Goal: Task Accomplishment & Management: Manage account settings

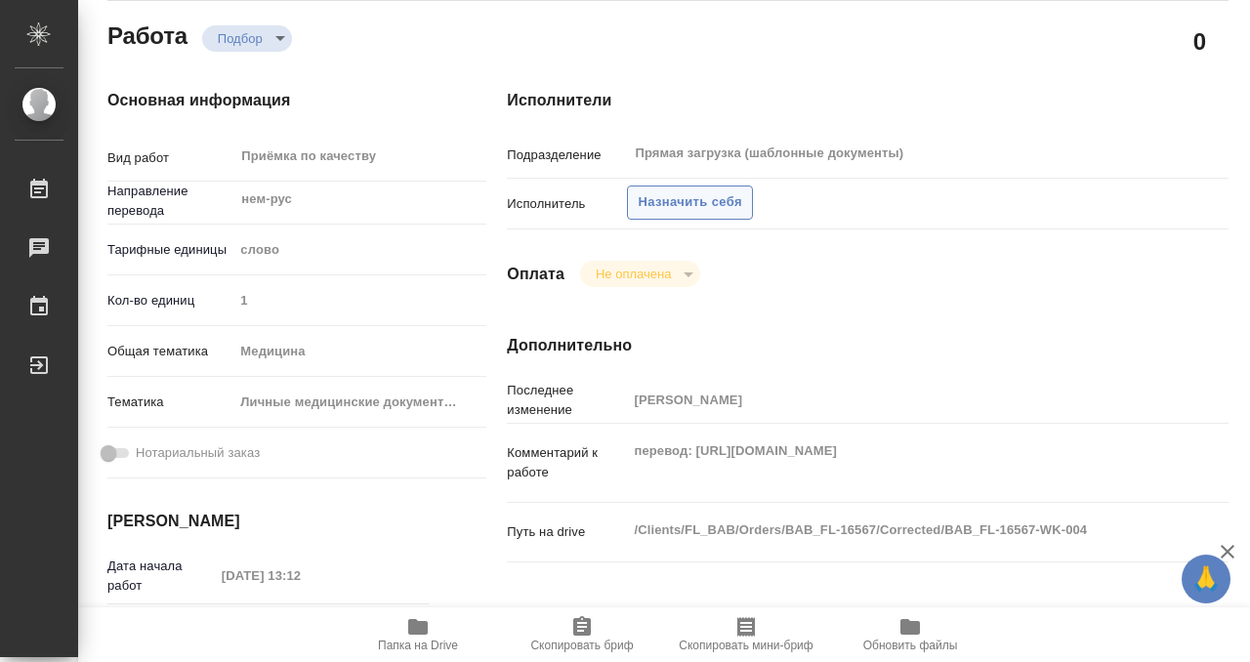
scroll to position [169, 0]
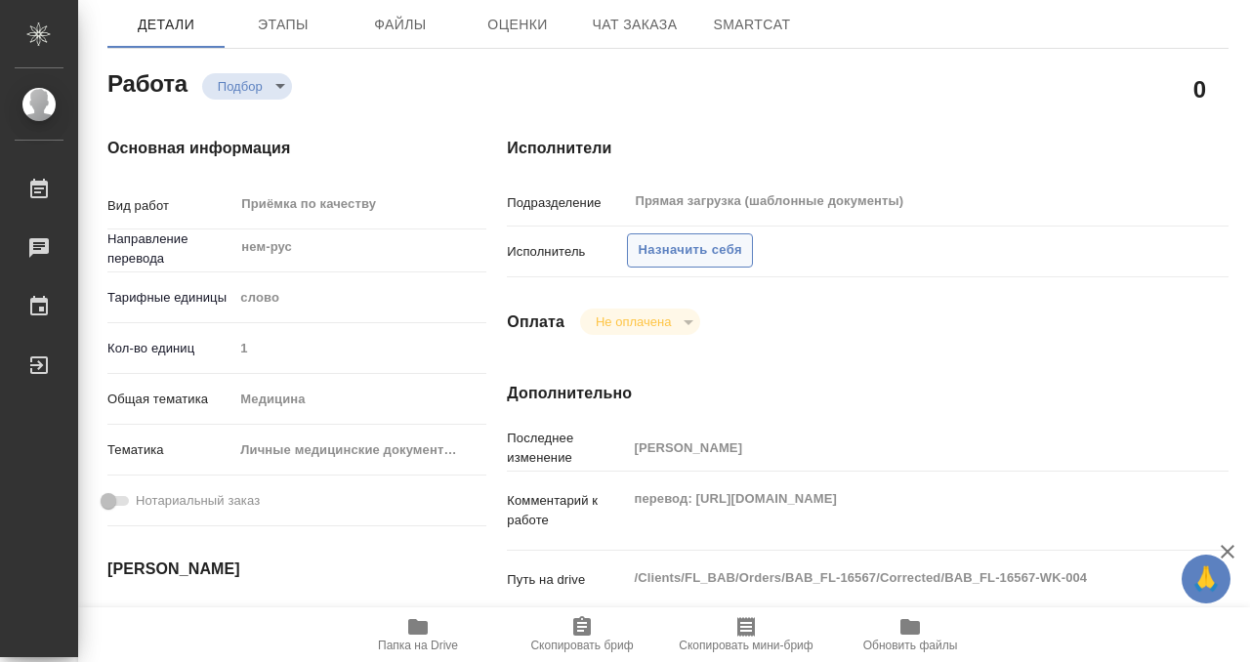
click at [732, 245] on span "Назначить себя" at bounding box center [689, 250] width 103 height 22
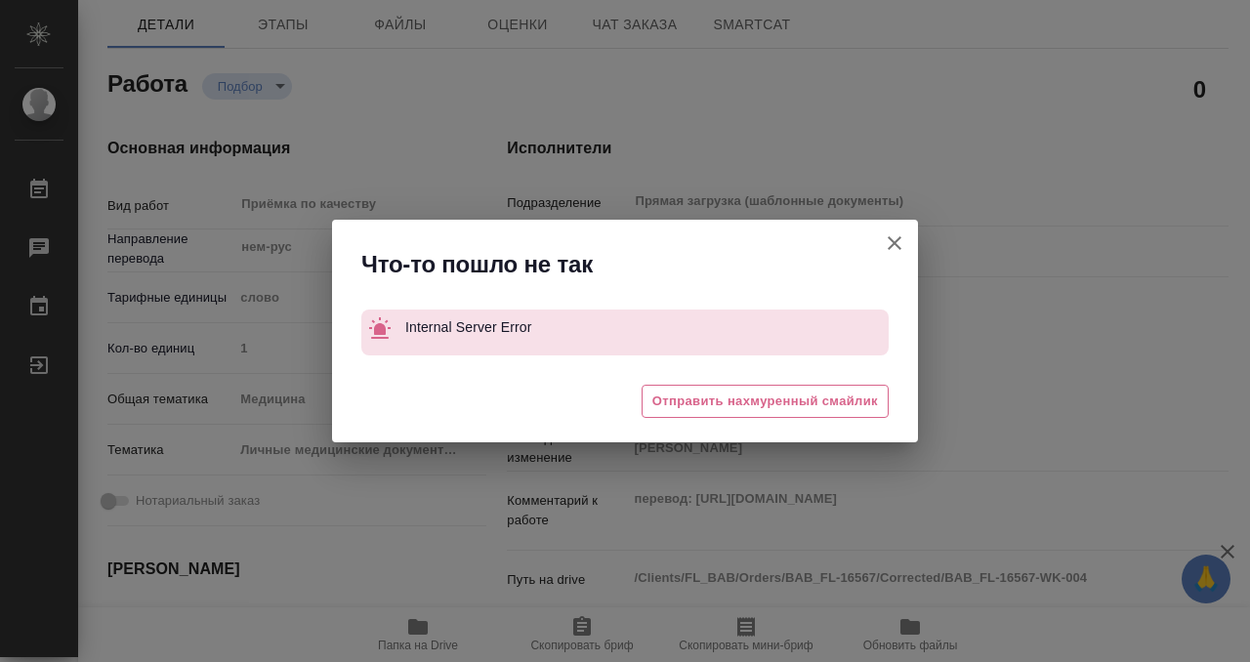
click at [895, 243] on icon "button" at bounding box center [894, 243] width 14 height 14
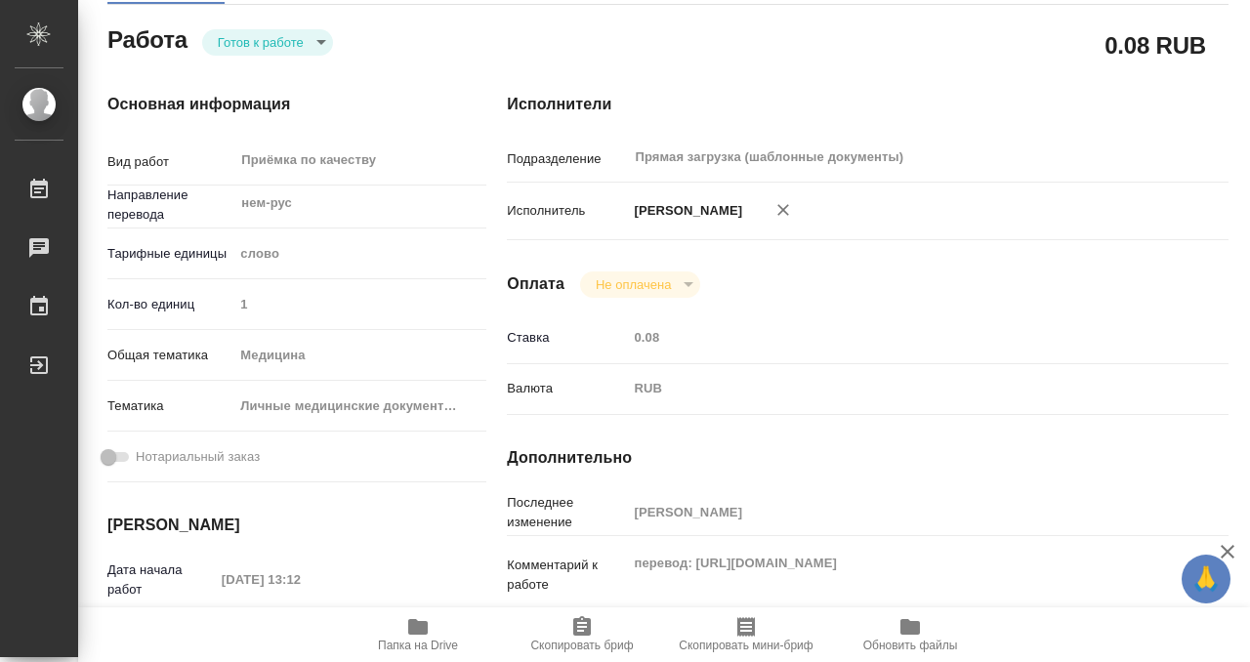
scroll to position [427, 0]
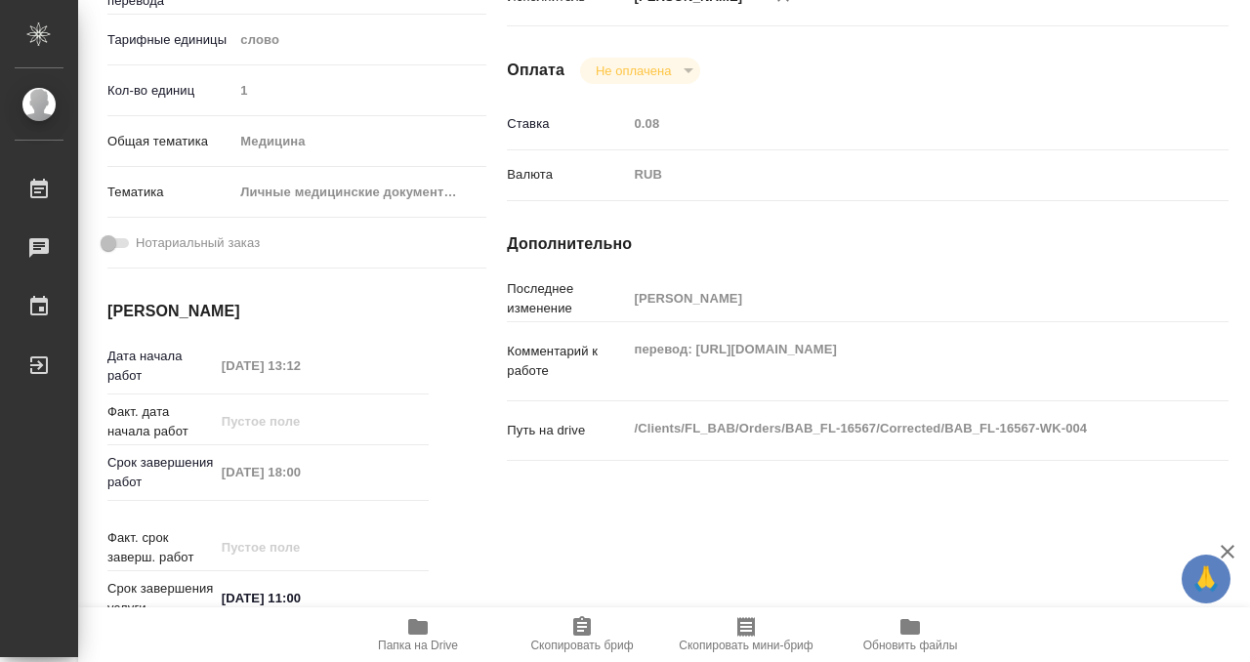
click at [1170, 364] on div "Комментарий к работе перевод: https://drive.awatera.com/apps/files/files/105027…" at bounding box center [867, 361] width 721 height 62
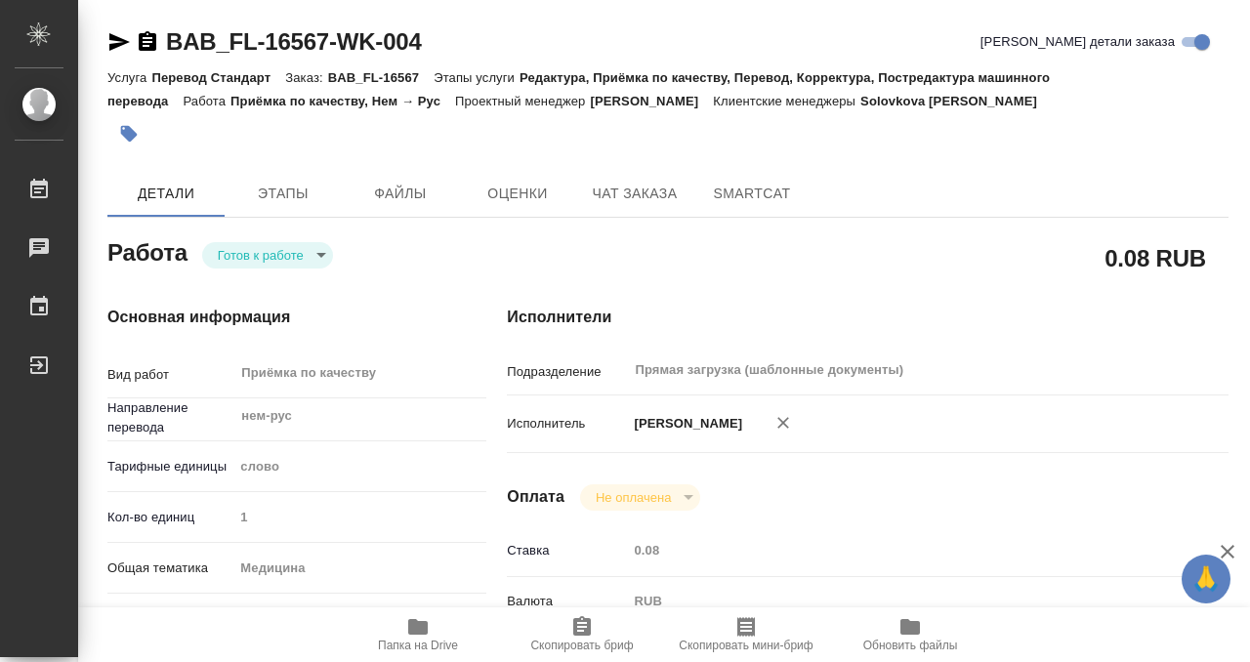
click at [125, 127] on icon "button" at bounding box center [129, 134] width 17 height 17
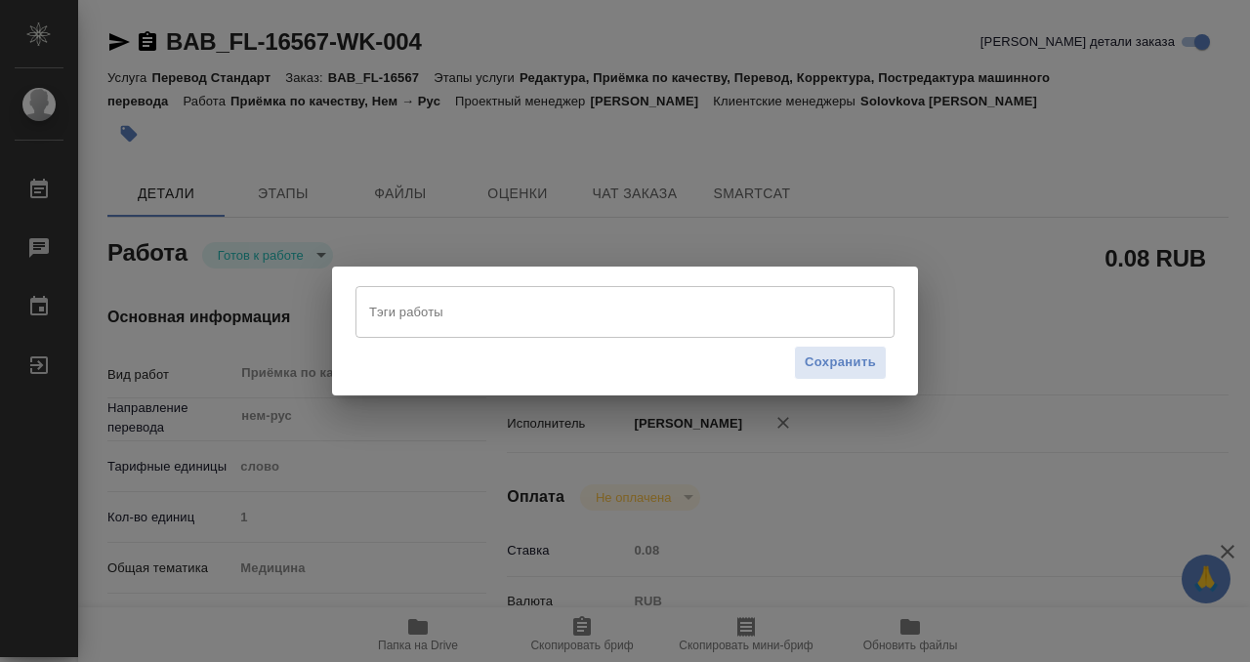
click at [530, 309] on input "Тэги работы" at bounding box center [606, 311] width 484 height 33
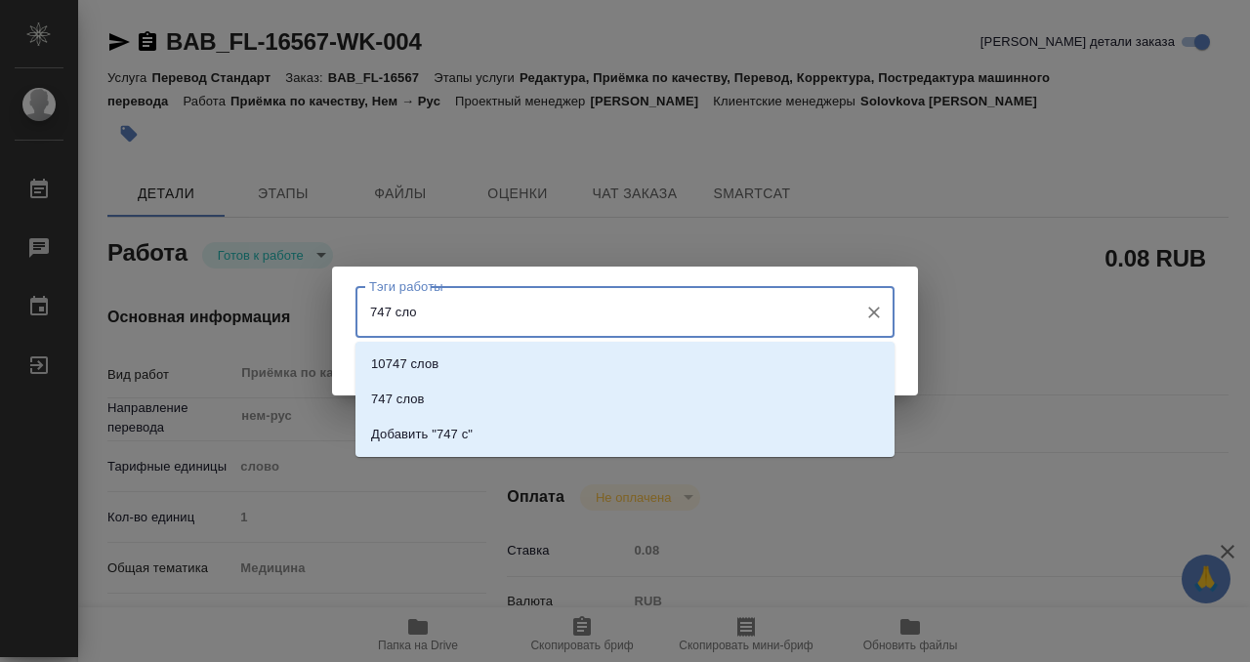
type input "747 слов"
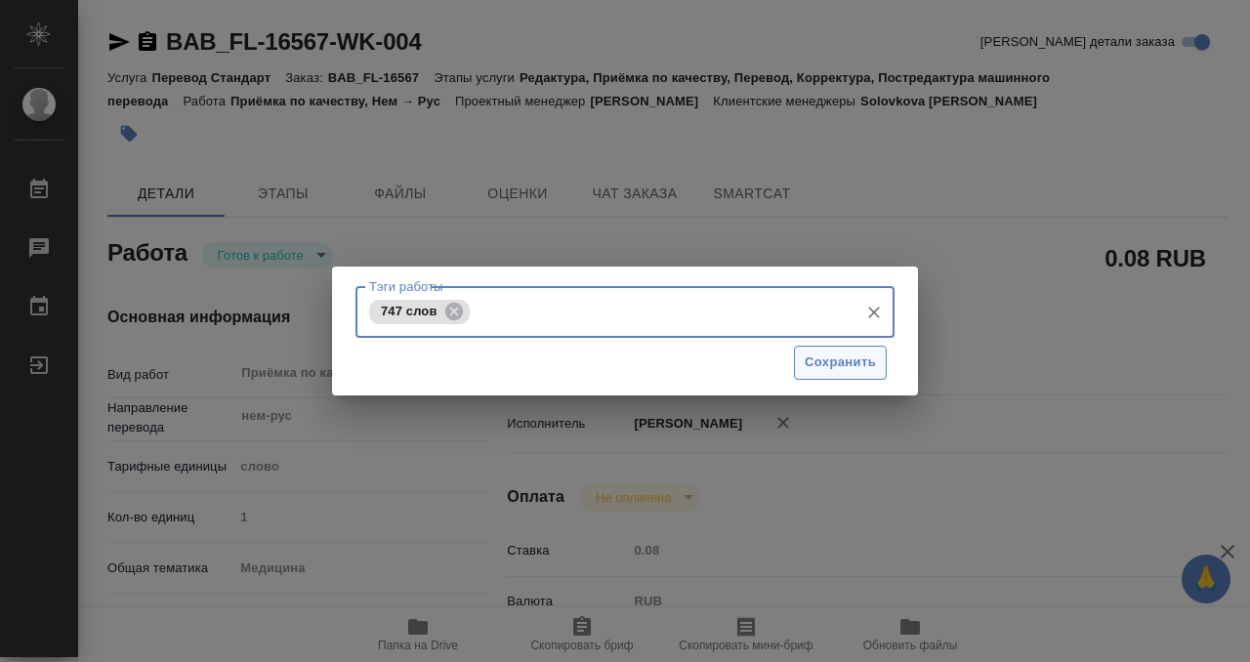
click at [846, 361] on span "Сохранить" at bounding box center [839, 362] width 71 height 22
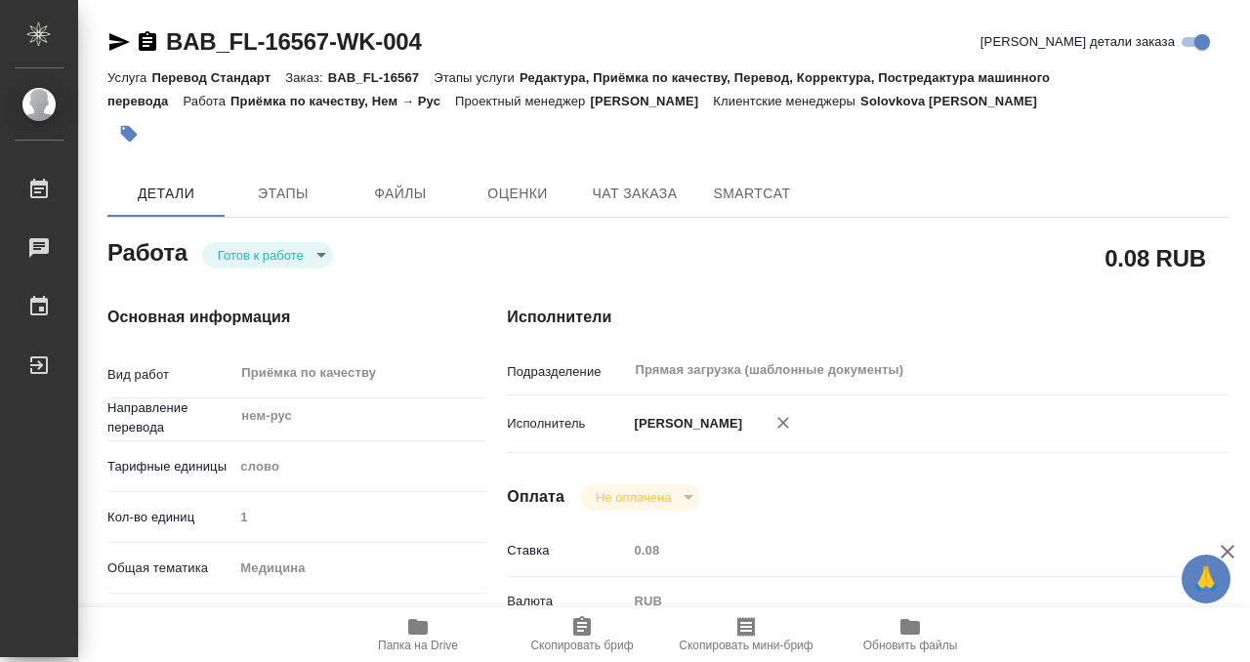
click at [255, 258] on div "Тэги работы 747 слов Тэги работы Сохранить" at bounding box center [625, 331] width 1250 height 662
type input "readyForWork"
type input "нем-рус"
type input "5a8b1489cc6b4906c91bfd90"
type input "1"
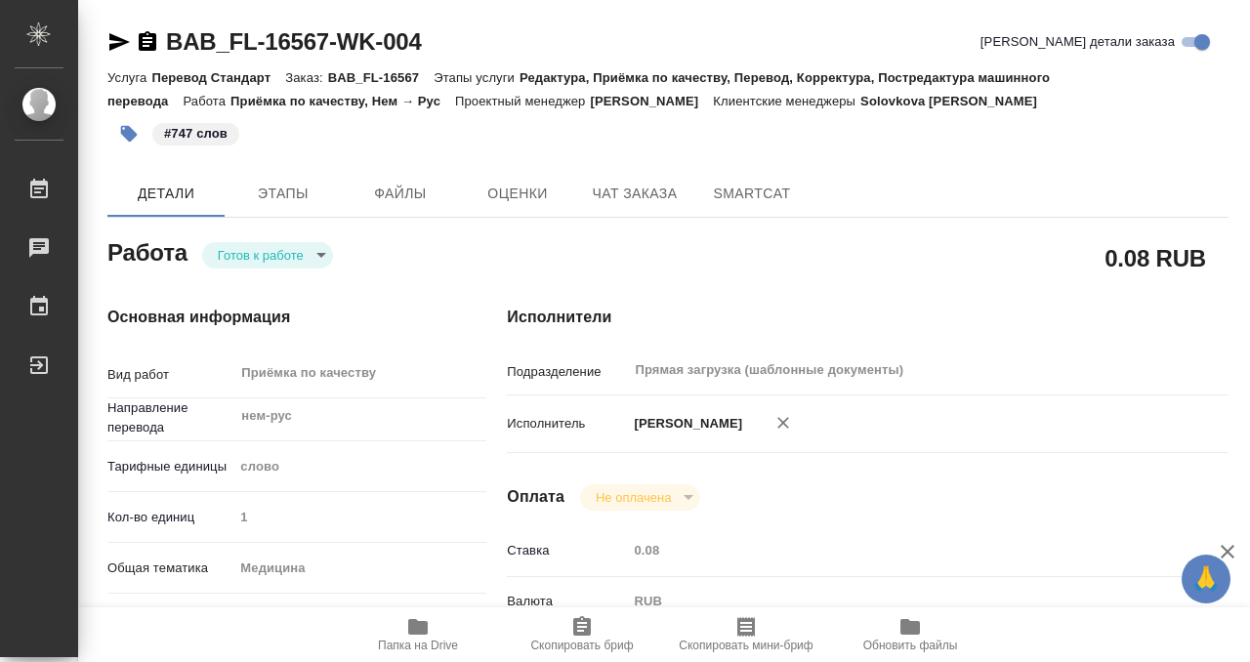
type input "med"
type input "5a8b8b956a9677013d343e74"
type input "25.09.2025 13:12"
type input "26.09.2025 18:00"
type input "27.09.2025 11:00"
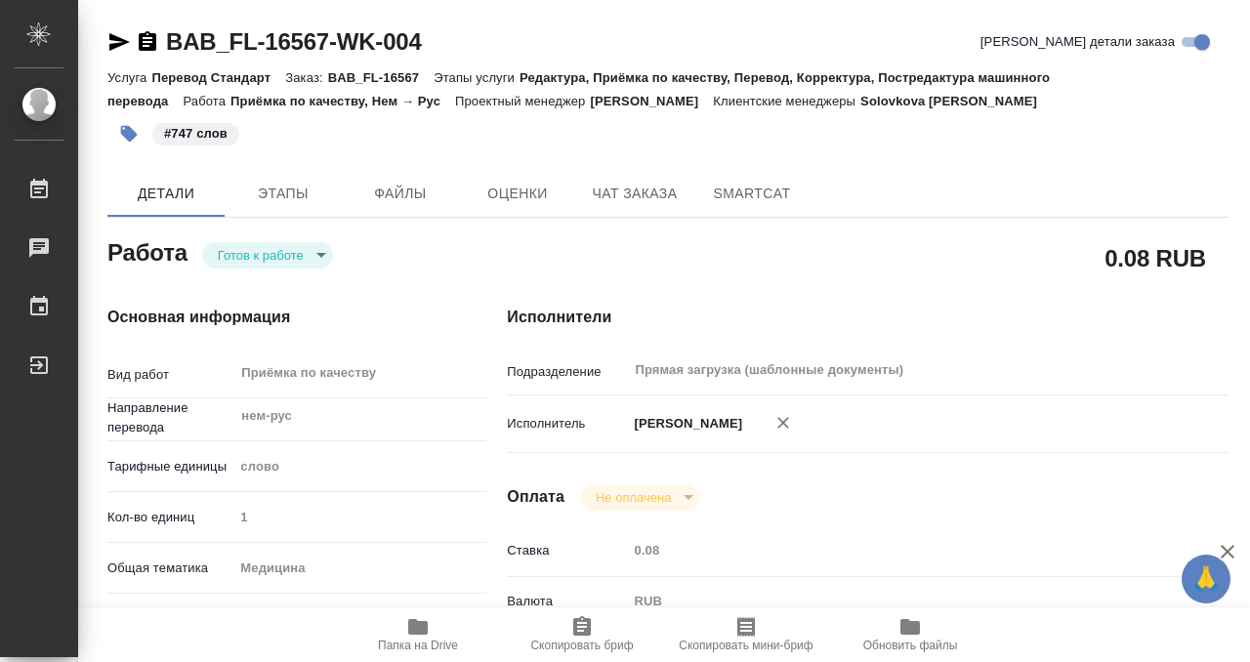
type input "Прямая загрузка (шаблонные документы)"
type input "notPayed"
type input "0.08"
type input "RUB"
type input "[PERSON_NAME]"
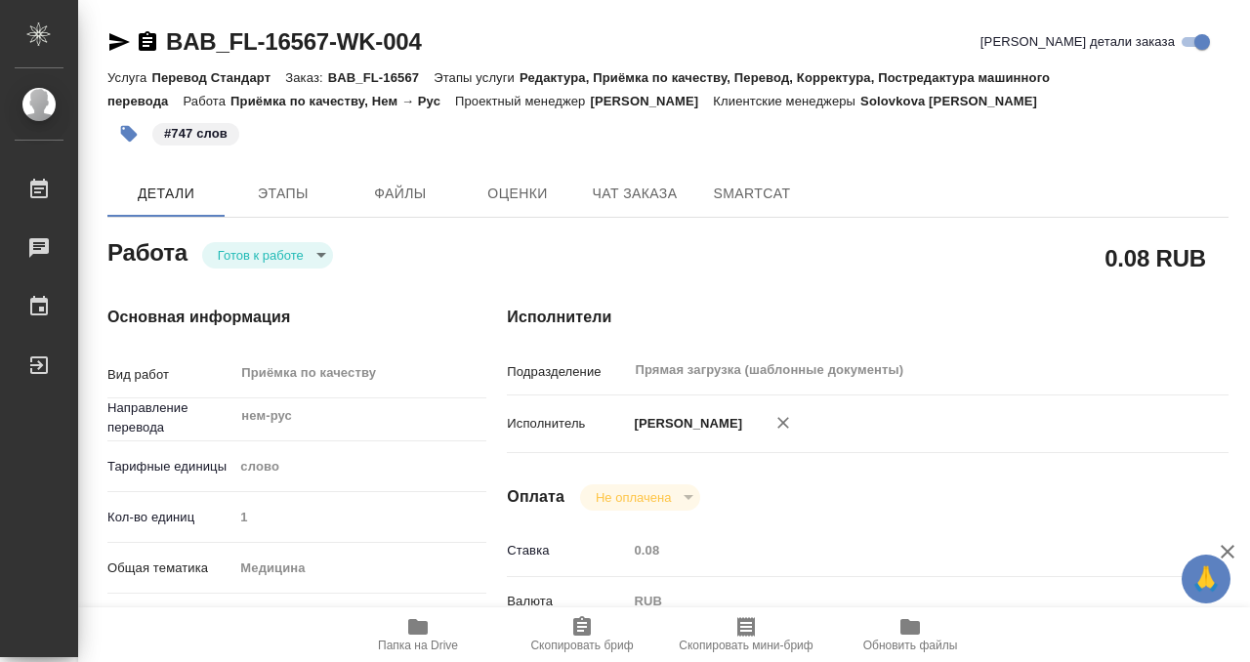
type input "BAB_FL-16567"
type input "Перевод Стандарт"
type input "Редактура, Приёмка по качеству, Перевод, Корректура, Постредактура машинного пе…"
type input "Solovkova Ekaterina"
type input "Арсеньева Вера"
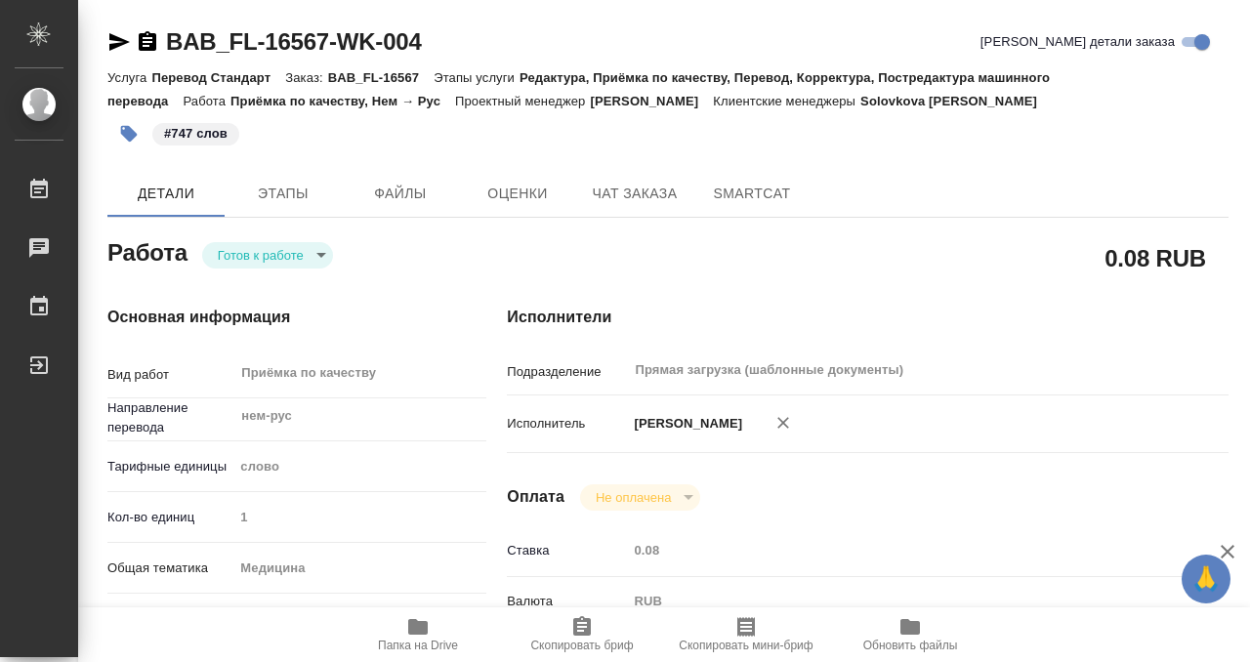
type input "/Clients/FL_BAB/Orders/BAB_FL-16567"
click at [266, 257] on body "🙏 .cls-1 fill:#fff; AWATERA Kobzeva Elizaveta Работы 0 Чаты График Выйти BAB_FL…" at bounding box center [625, 331] width 1250 height 662
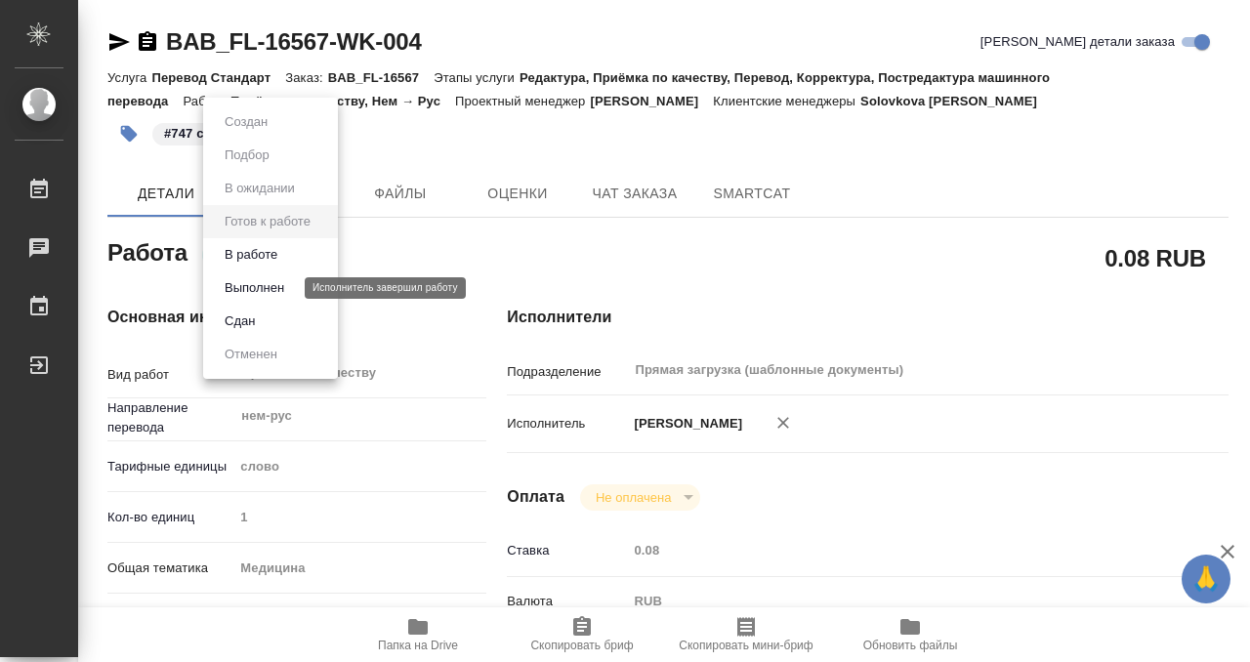
click at [266, 289] on button "Выполнен" at bounding box center [254, 287] width 71 height 21
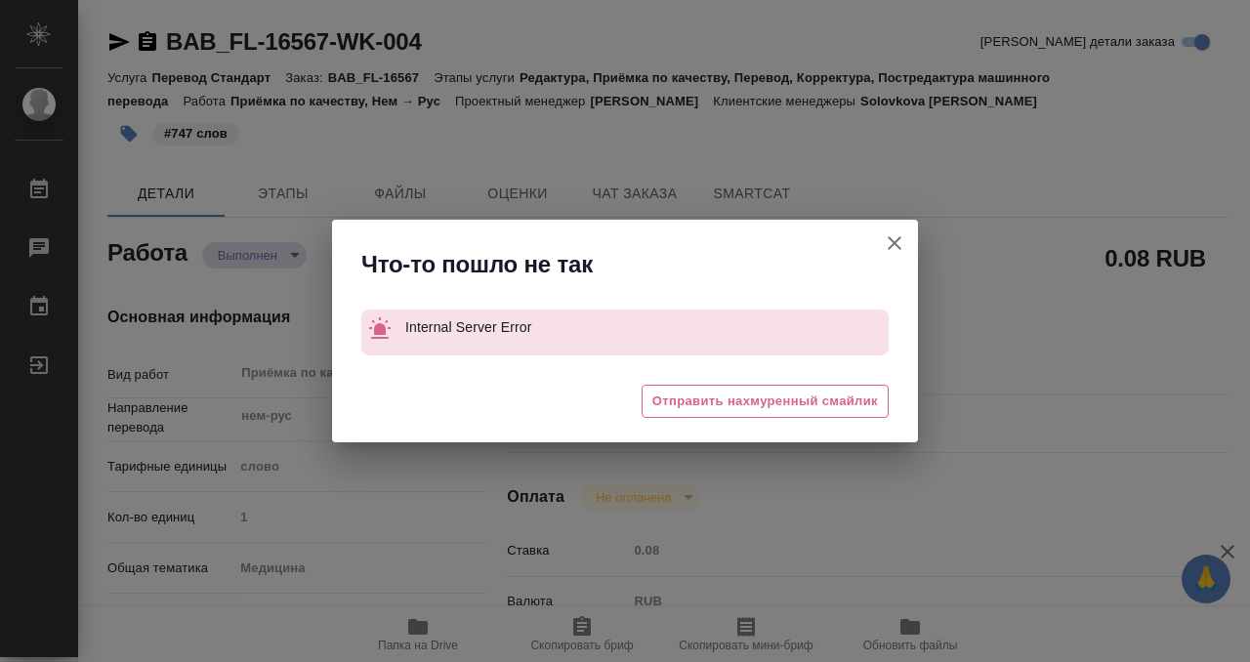
type textarea "x"
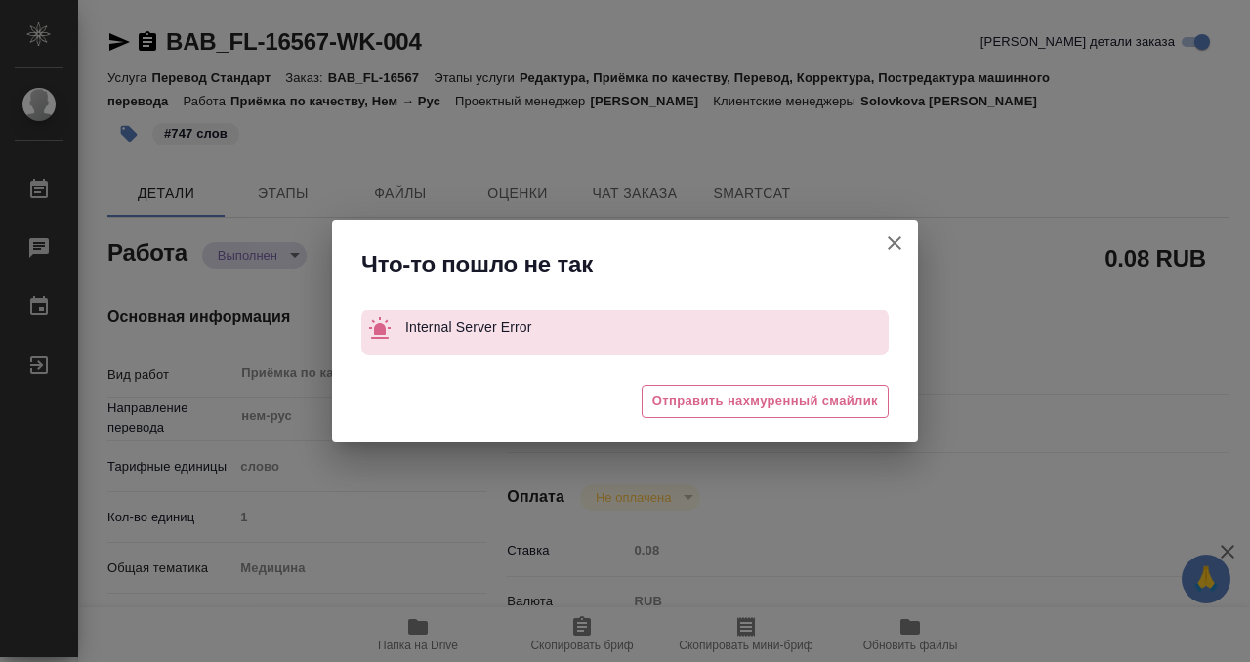
type textarea "x"
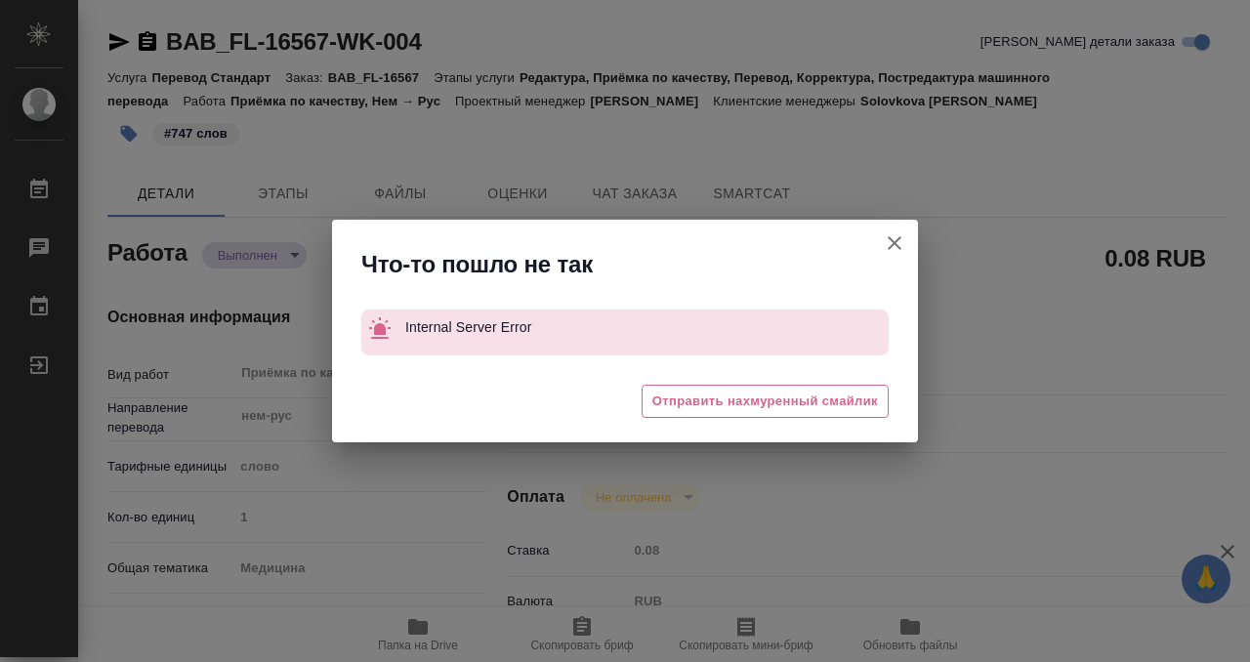
click at [898, 243] on icon "button" at bounding box center [894, 242] width 23 height 23
type textarea "x"
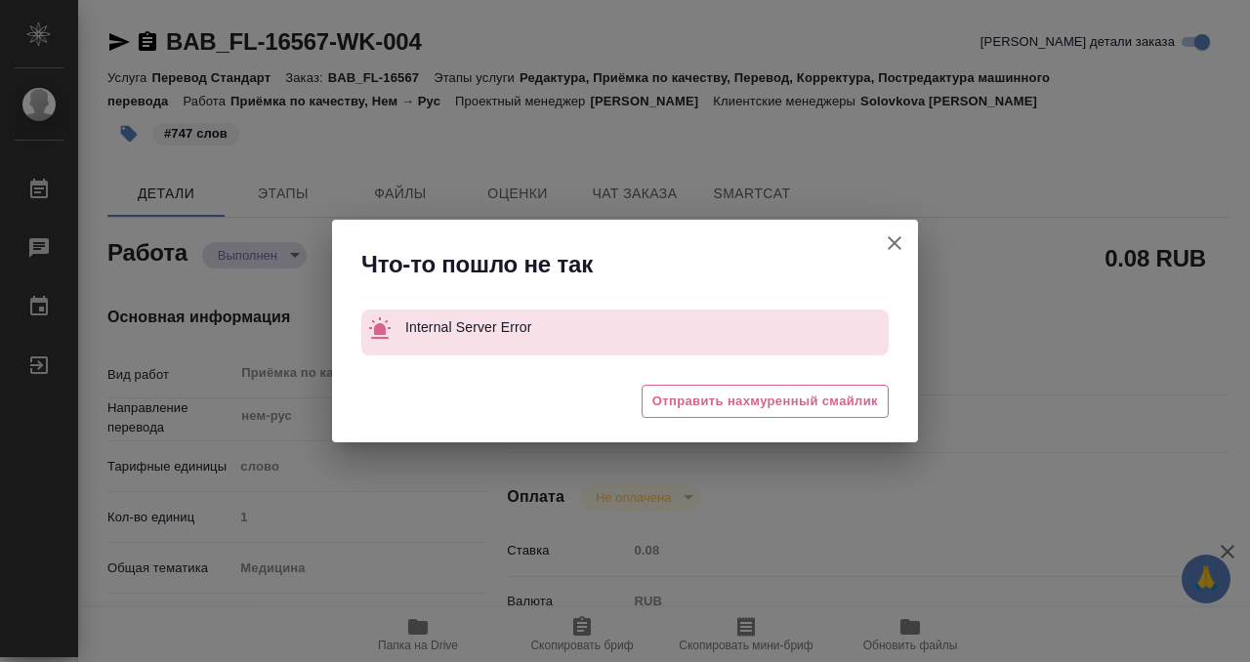
type textarea "x"
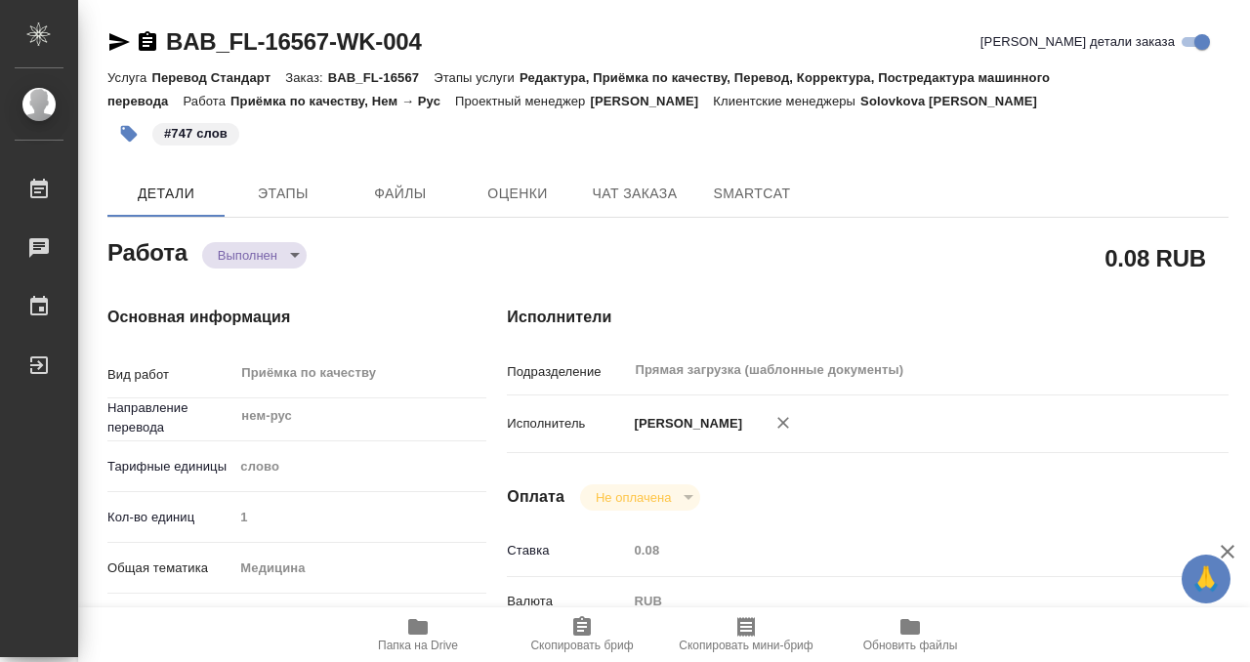
type textarea "x"
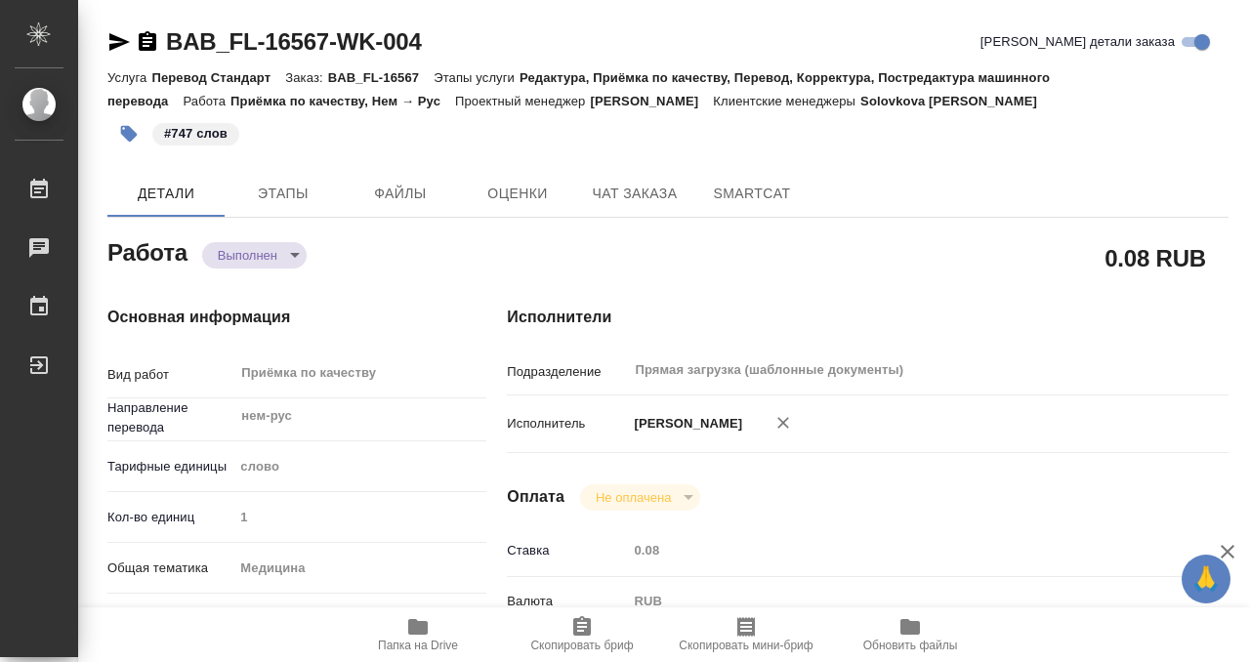
click at [148, 46] on icon "button" at bounding box center [147, 41] width 23 height 23
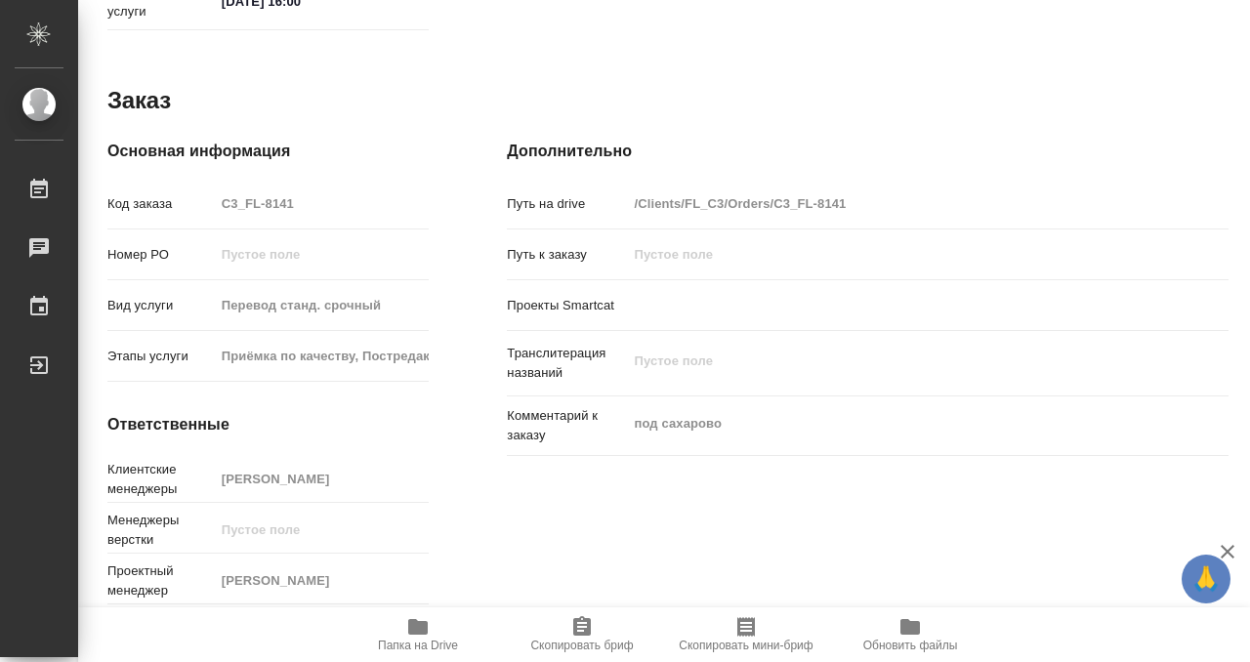
scroll to position [111, 0]
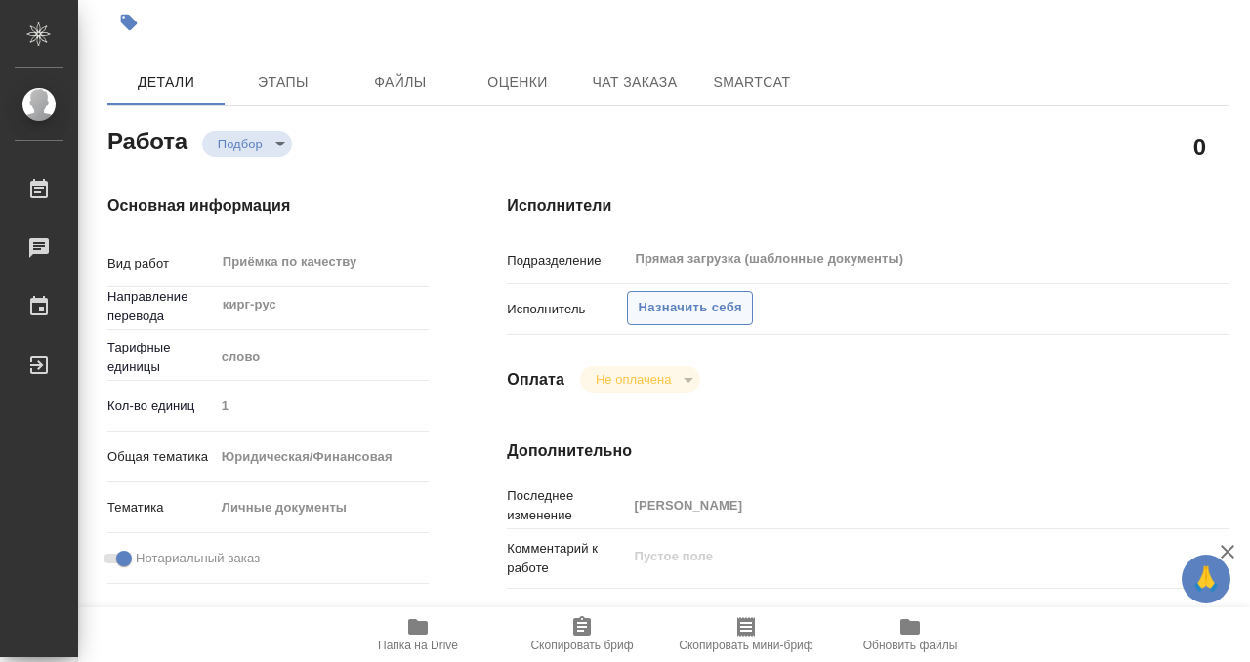
click at [650, 304] on span "Назначить себя" at bounding box center [689, 308] width 103 height 22
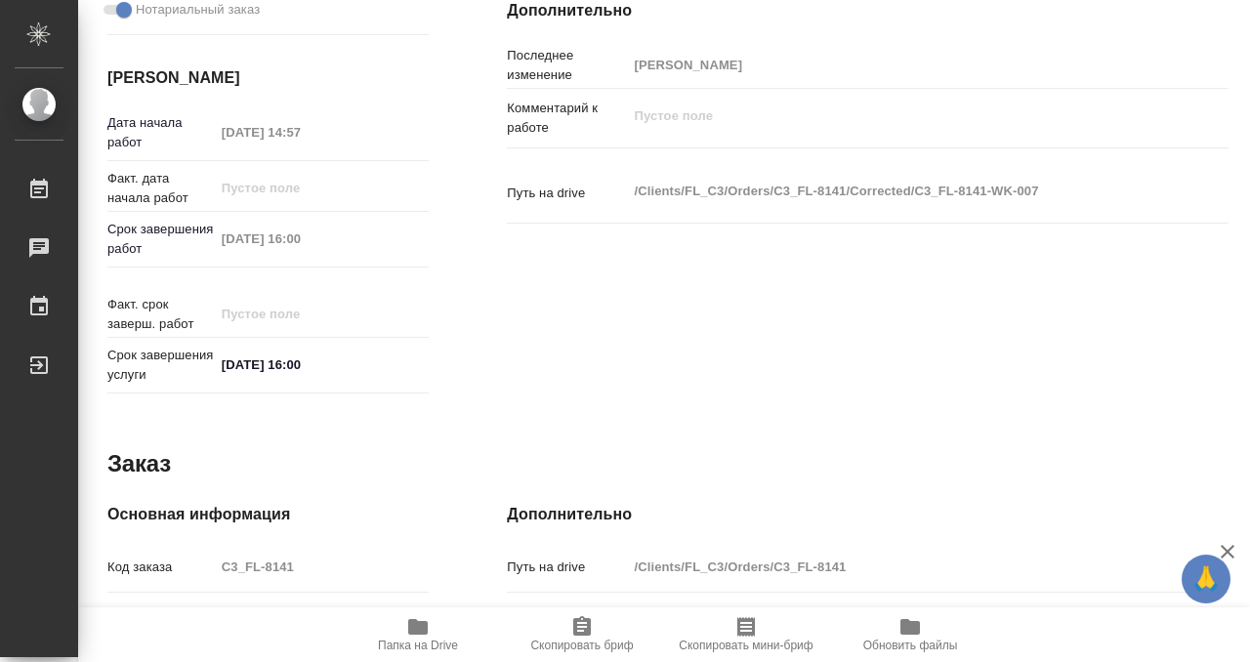
scroll to position [1043, 0]
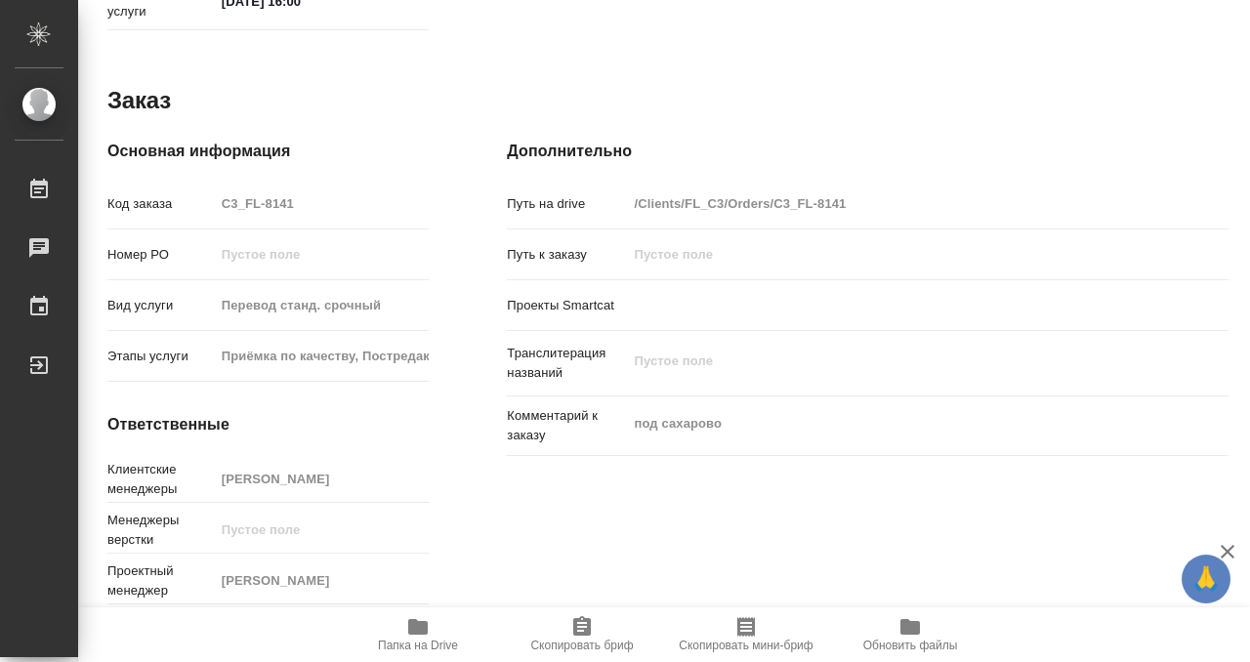
click at [419, 620] on icon "button" at bounding box center [417, 626] width 23 height 23
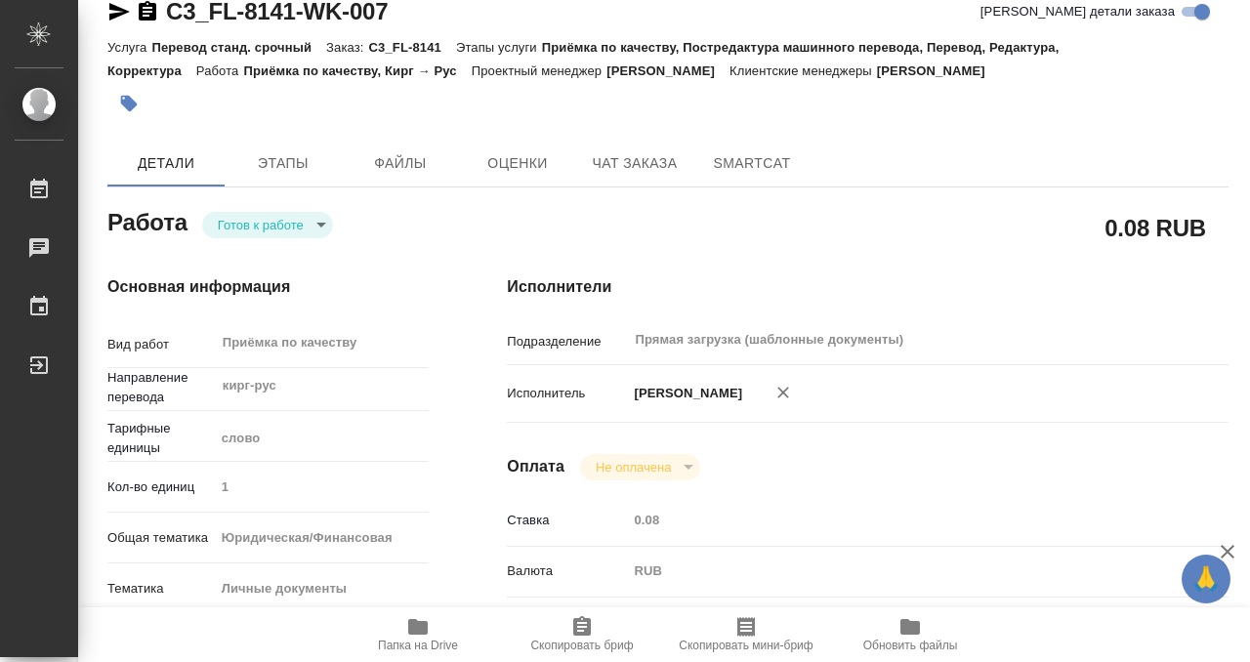
scroll to position [0, 0]
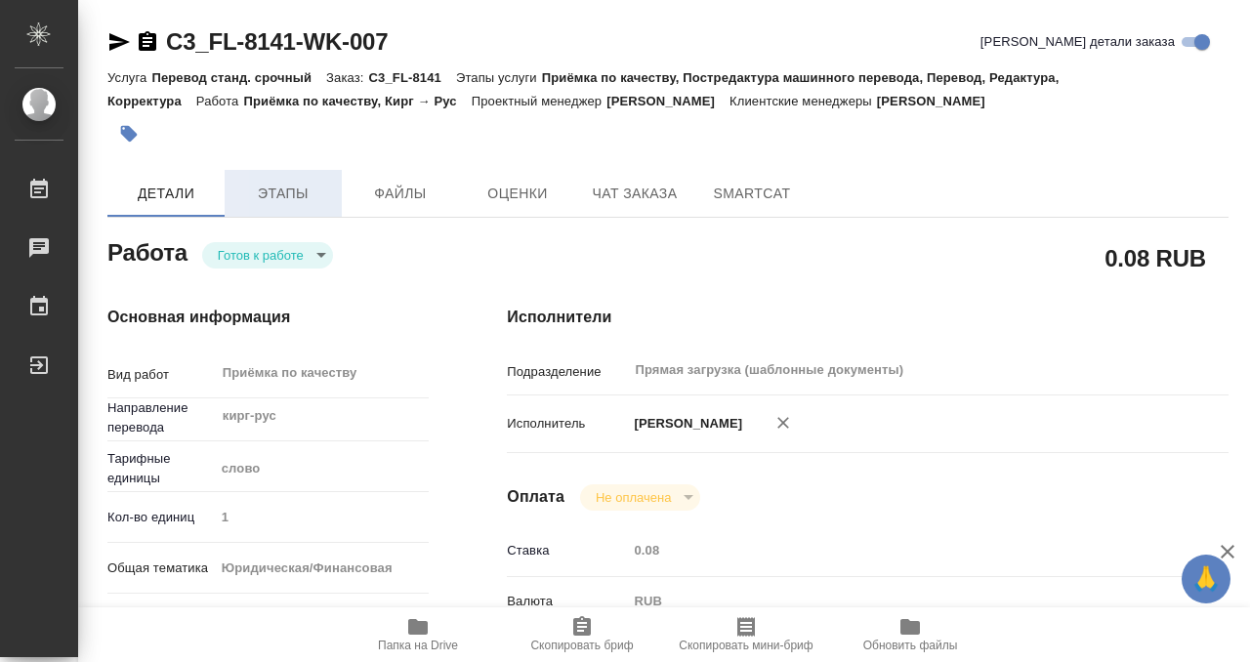
click at [272, 202] on span "Этапы" at bounding box center [283, 194] width 94 height 24
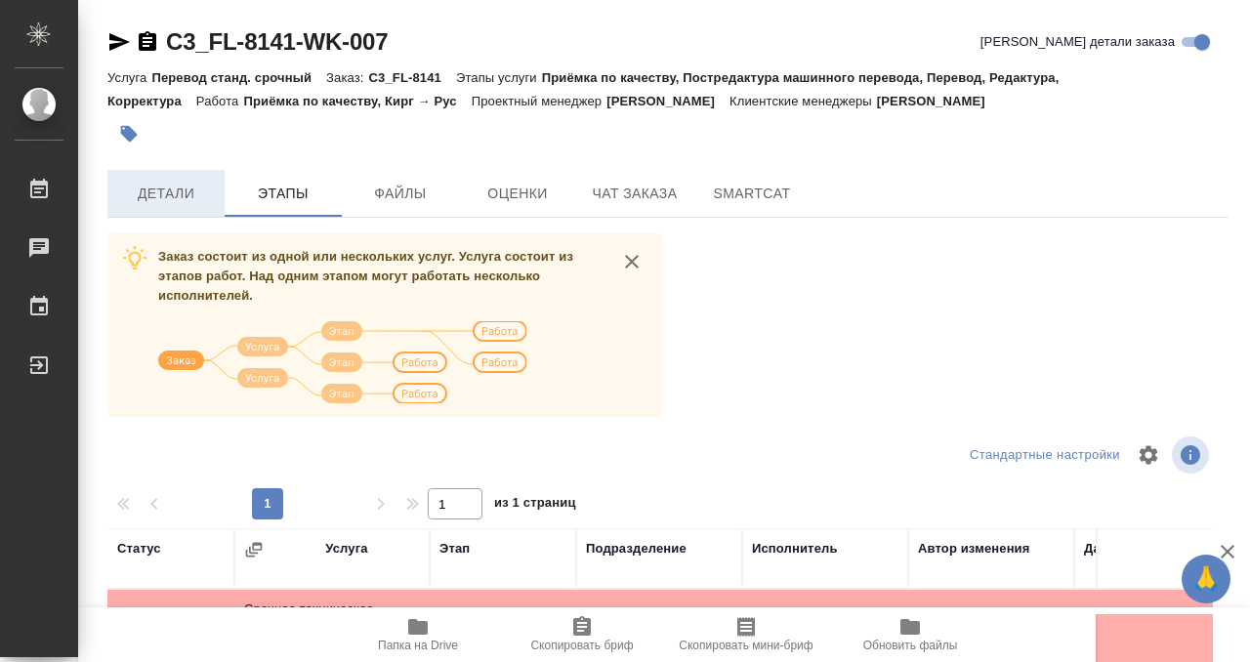
click at [189, 182] on span "Детали" at bounding box center [166, 194] width 94 height 24
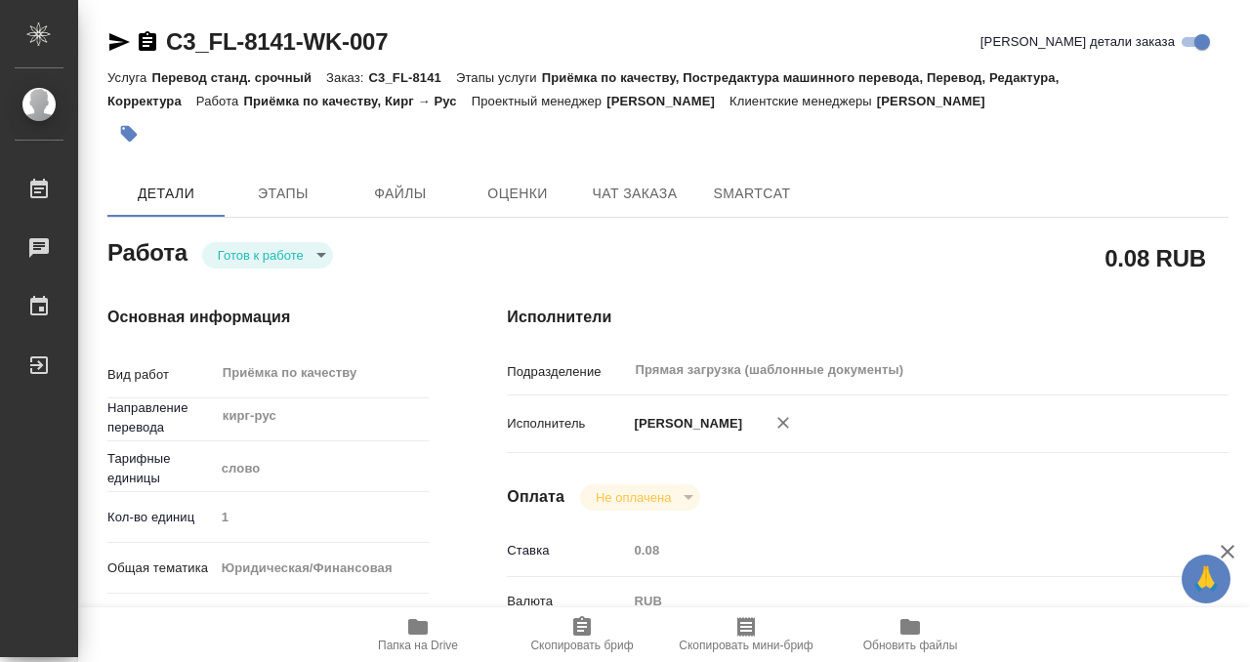
type textarea "x"
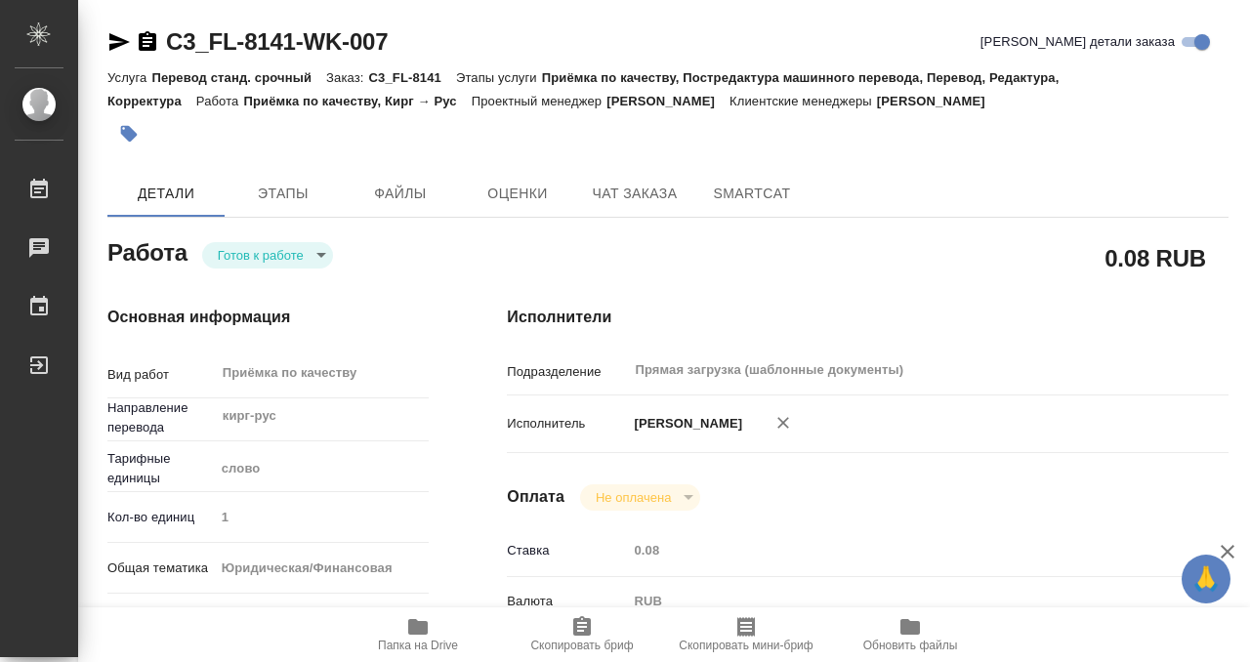
type textarea "x"
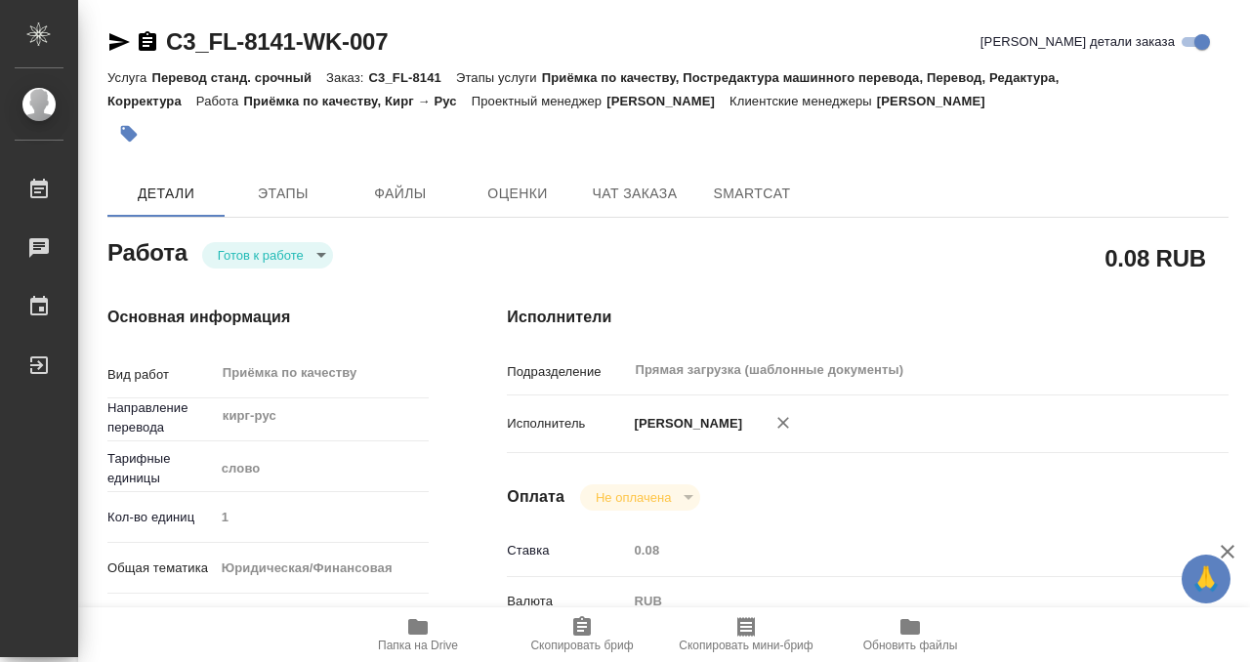
click at [135, 136] on icon "button" at bounding box center [129, 134] width 17 height 17
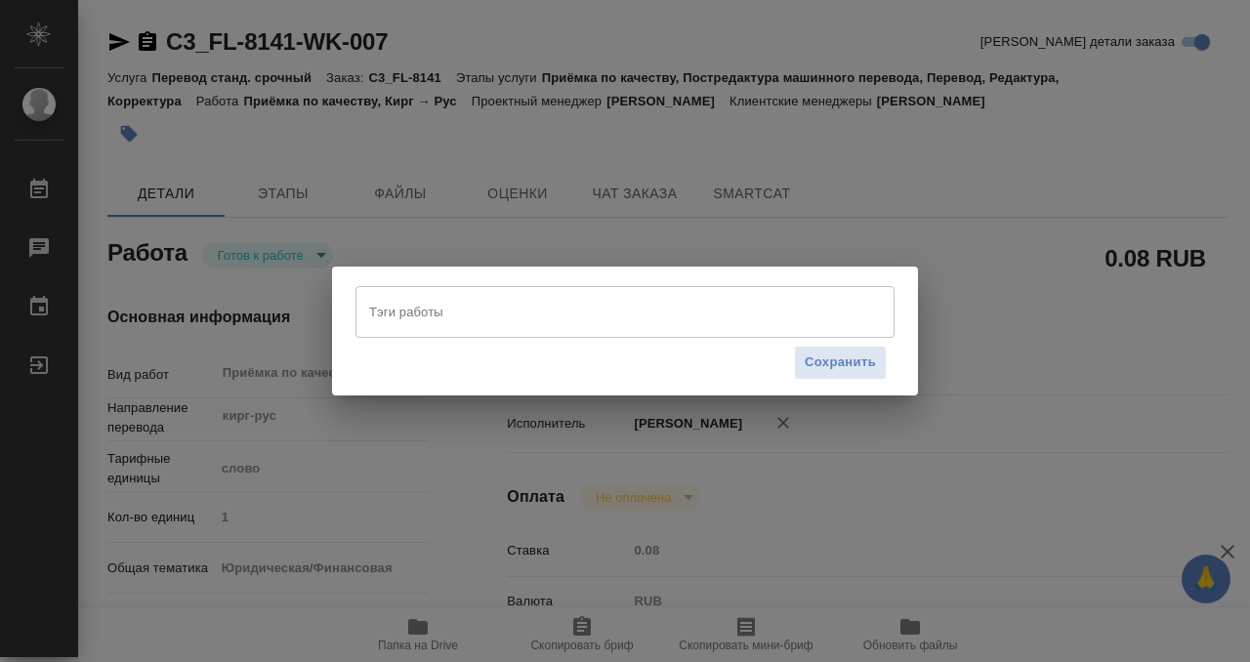
click at [404, 313] on input "Тэги работы" at bounding box center [606, 311] width 484 height 33
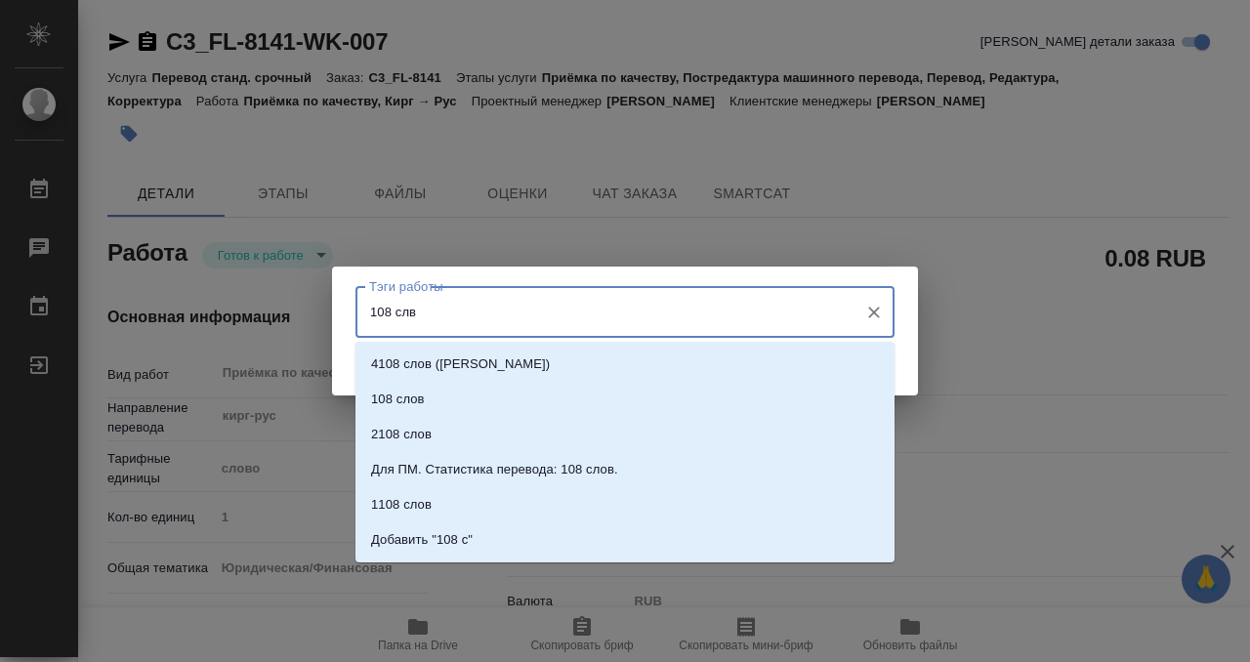
type input "108 слво"
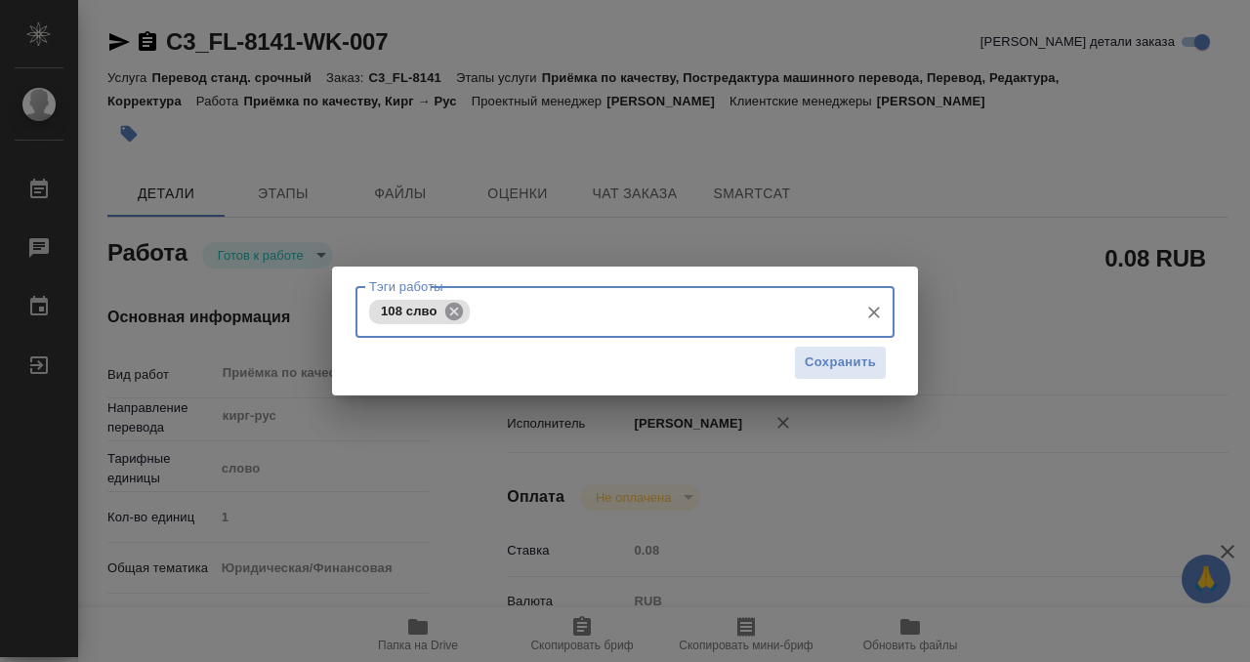
click at [461, 306] on icon at bounding box center [453, 311] width 18 height 18
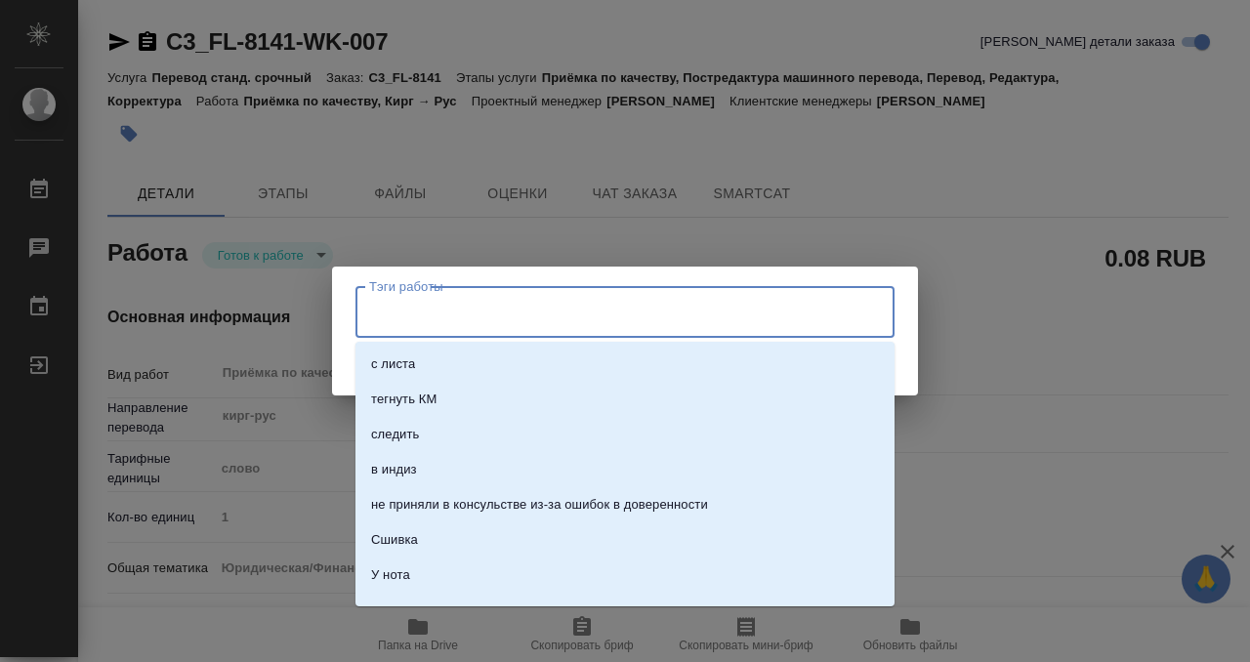
click at [461, 312] on input "Тэги работы" at bounding box center [606, 311] width 484 height 33
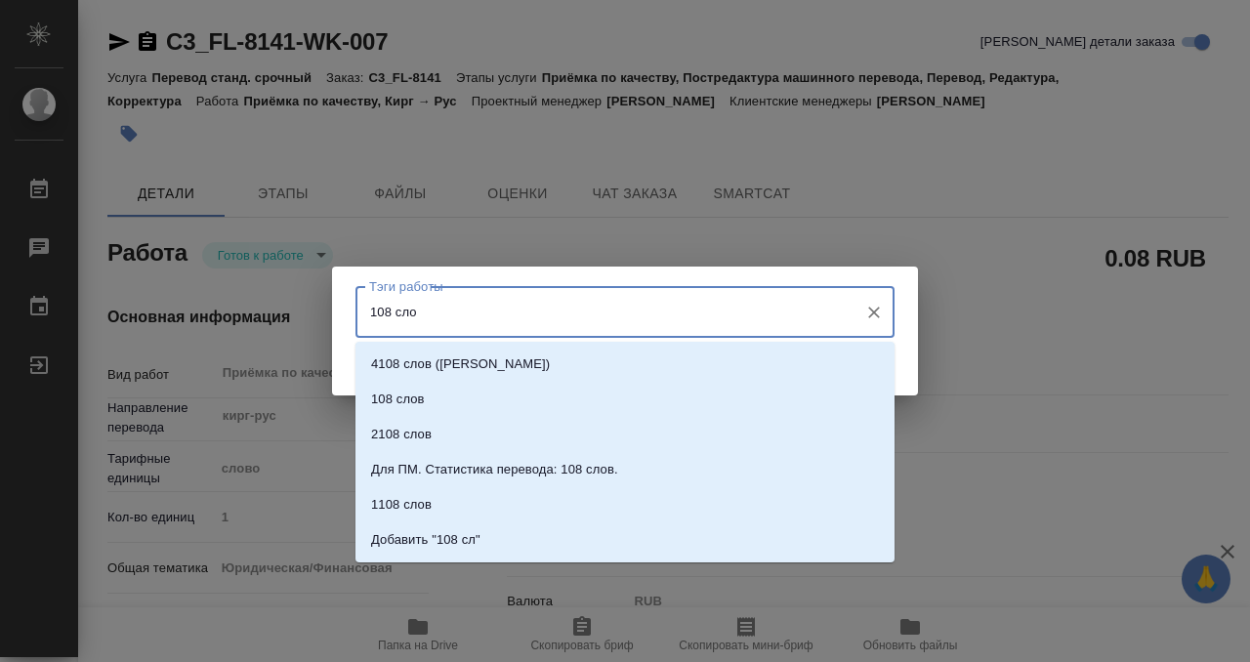
type input "108 слов"
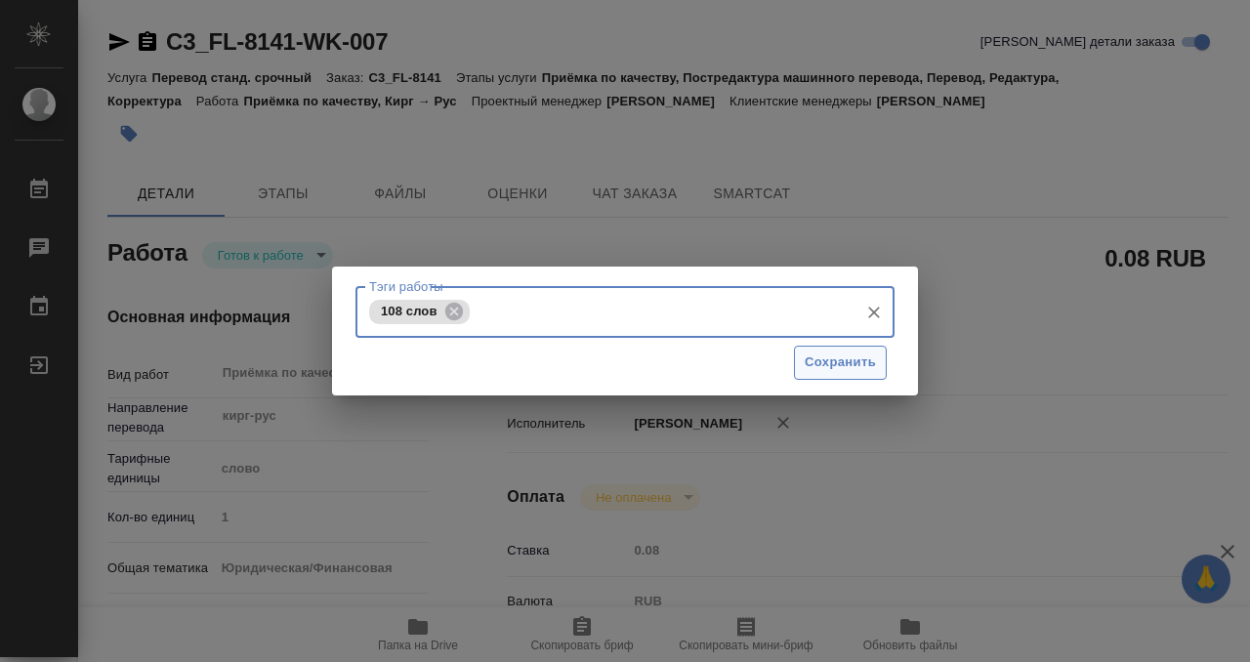
click at [814, 354] on span "Сохранить" at bounding box center [839, 362] width 71 height 22
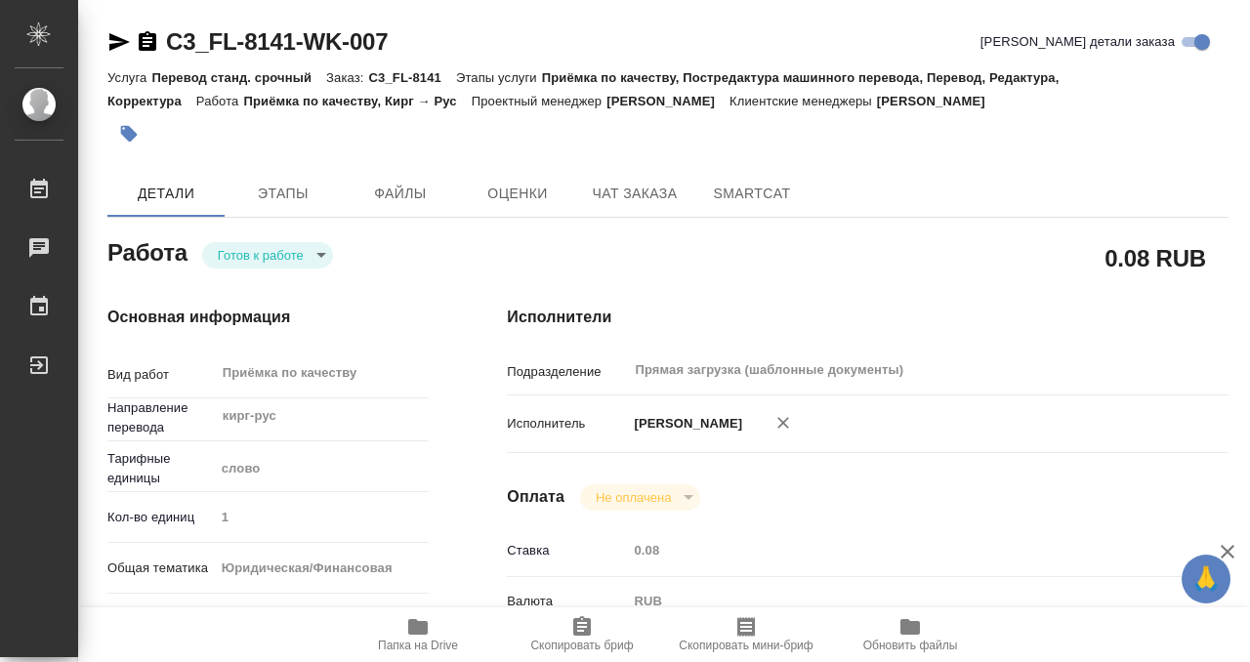
click at [234, 249] on body "🙏 .cls-1 fill:#fff; AWATERA Kobzeva Elizaveta Работы 0 Чаты График Выйти C3_FL-…" at bounding box center [625, 331] width 1250 height 662
type input "readyForWork"
type textarea "Приёмка по качеству"
type textarea "x"
type input "кирг-рус"
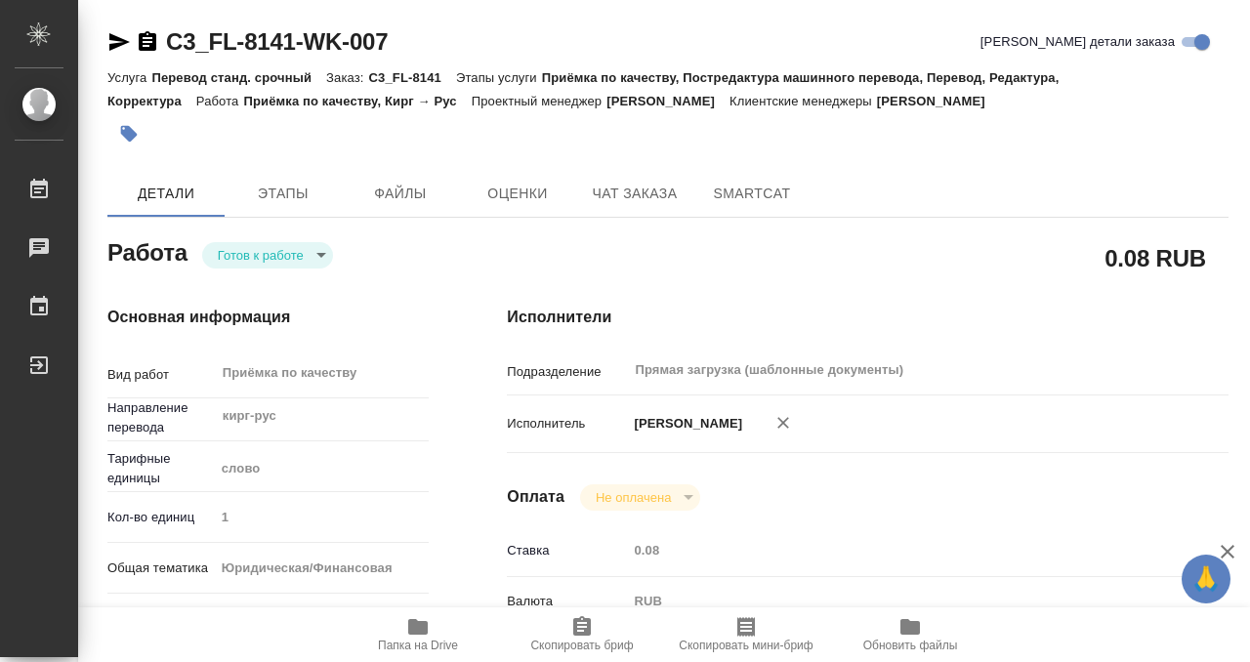
type input "5a8b1489cc6b4906c91bfd90"
type input "1"
type input "yr-fn"
type input "5a8b8b956a9677013d343cfe"
checkbox input "true"
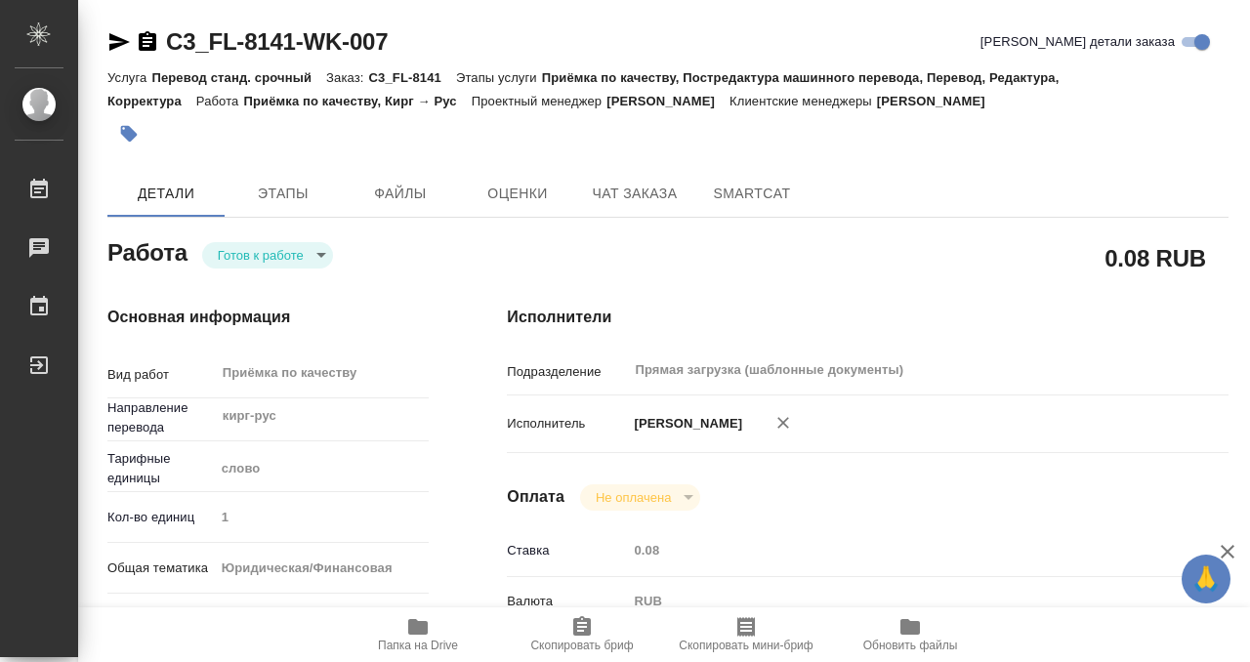
type input "26.09.2025 14:57"
type input "26.09.2025 16:00"
type input "Прямая загрузка (шаблонные документы)"
type input "notPayed"
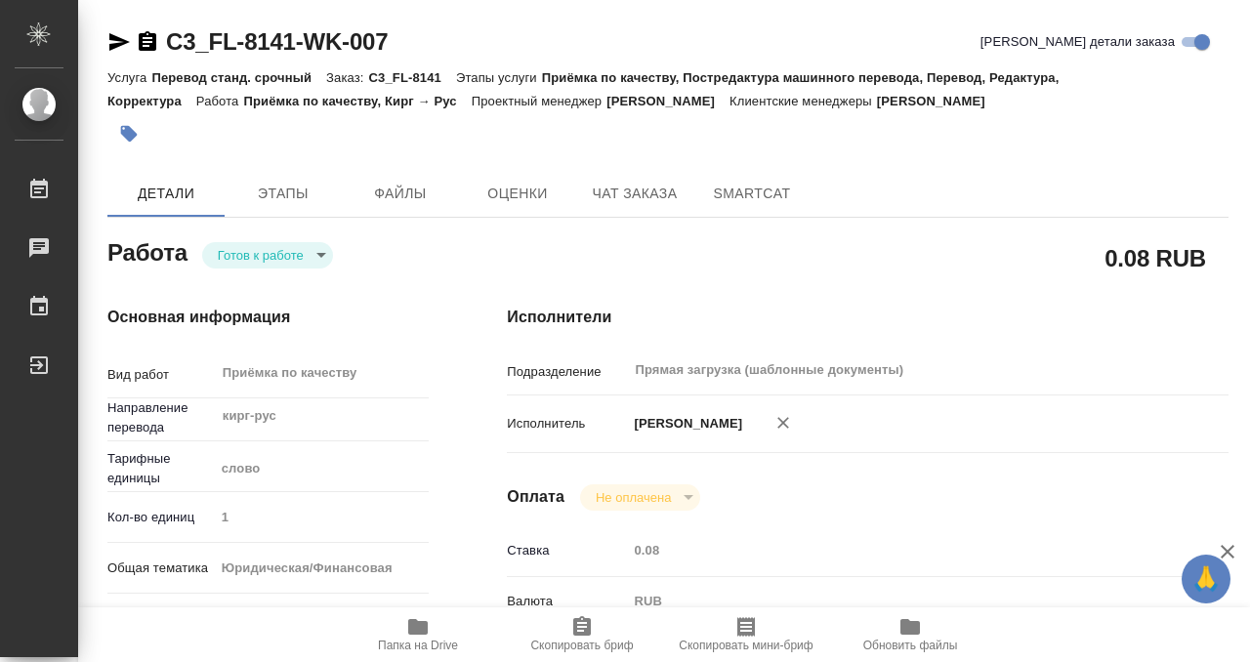
type input "0.08"
type input "RUB"
type input "[PERSON_NAME]"
type textarea "x"
type textarea "/Clients/FL_C3/Orders/C3_FL-8141/Corrected/C3_FL-8141-WK-007"
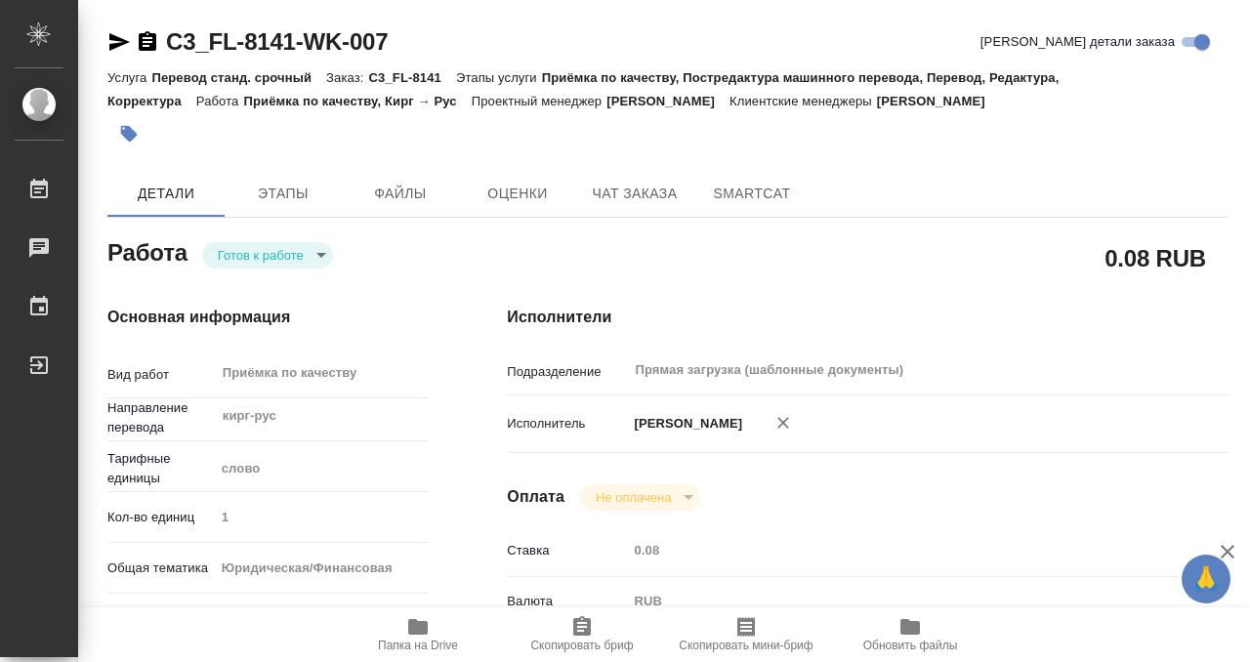
type textarea "x"
type input "C3_FL-8141"
type input "Перевод станд. срочный"
type input "Приёмка по качеству, Постредактура машинного перевода, Перевод, Редактура, Корр…"
type input "Никитина Татьяна"
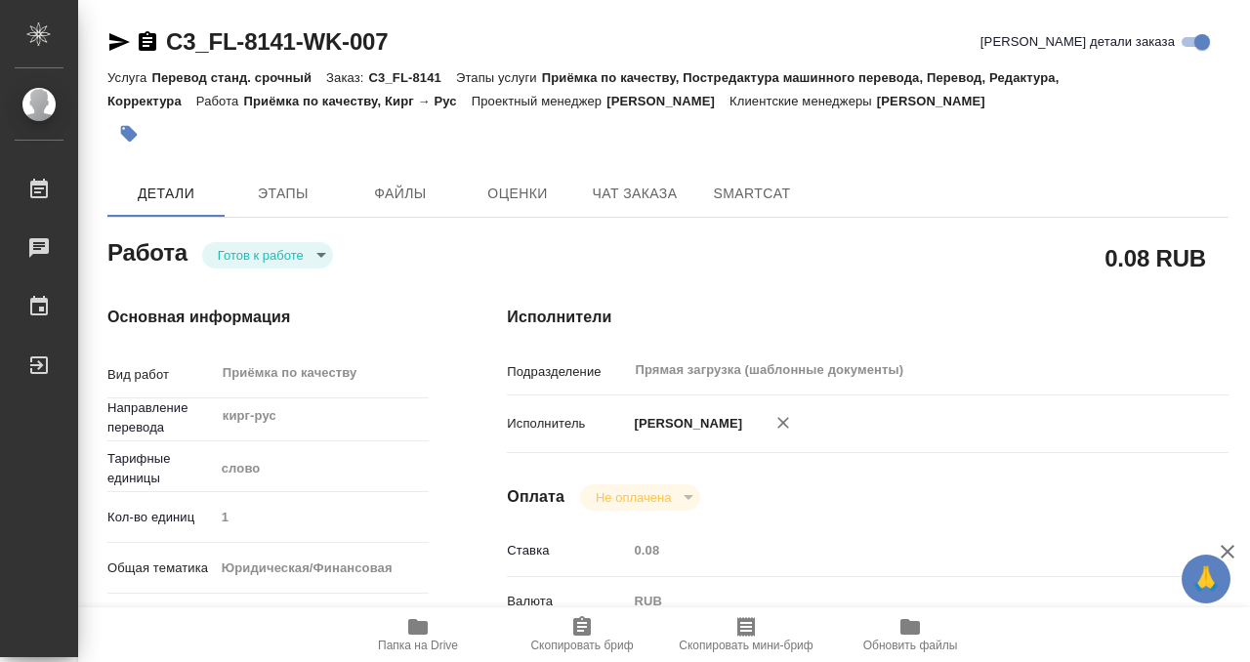
type input "/Clients/FL_C3/Orders/C3_FL-8141"
type textarea "x"
type textarea "под сахарово"
type textarea "x"
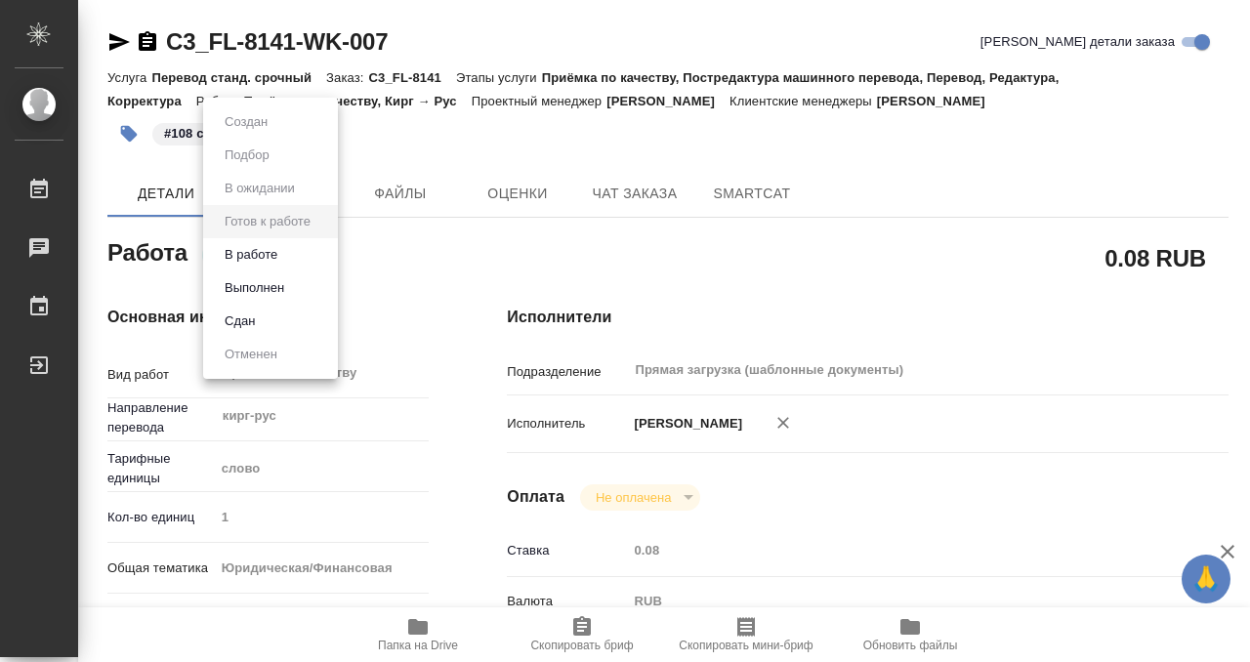
type textarea "x"
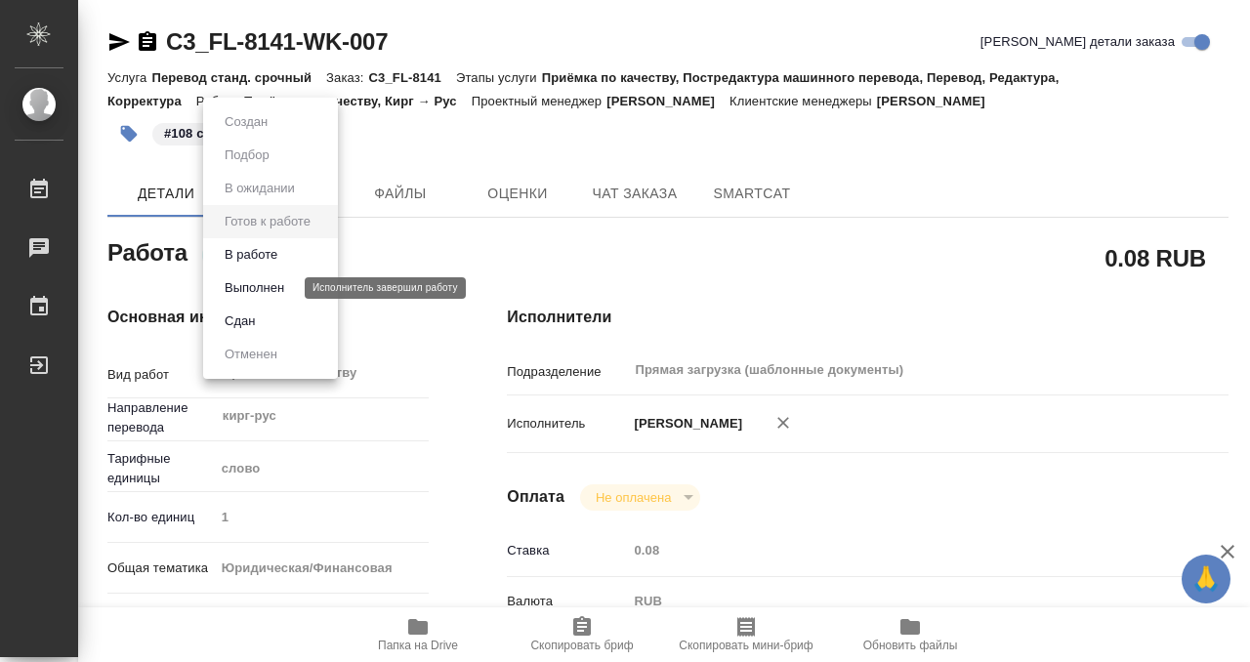
click at [246, 282] on button "Выполнен" at bounding box center [254, 287] width 71 height 21
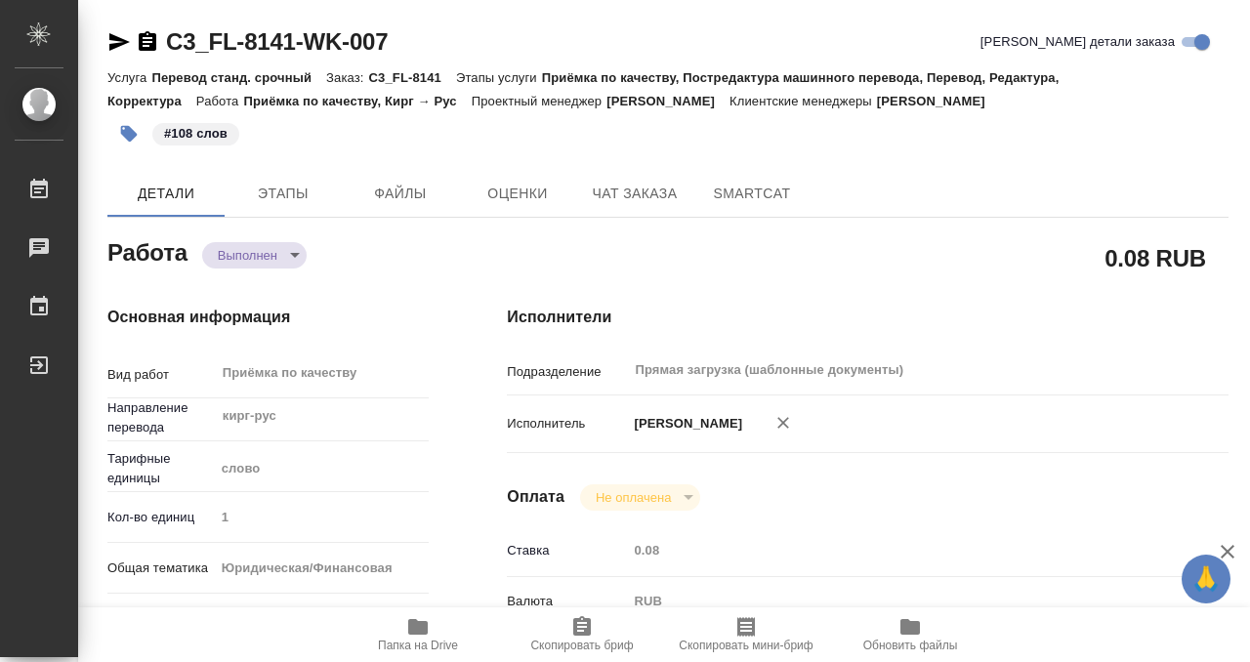
type textarea "x"
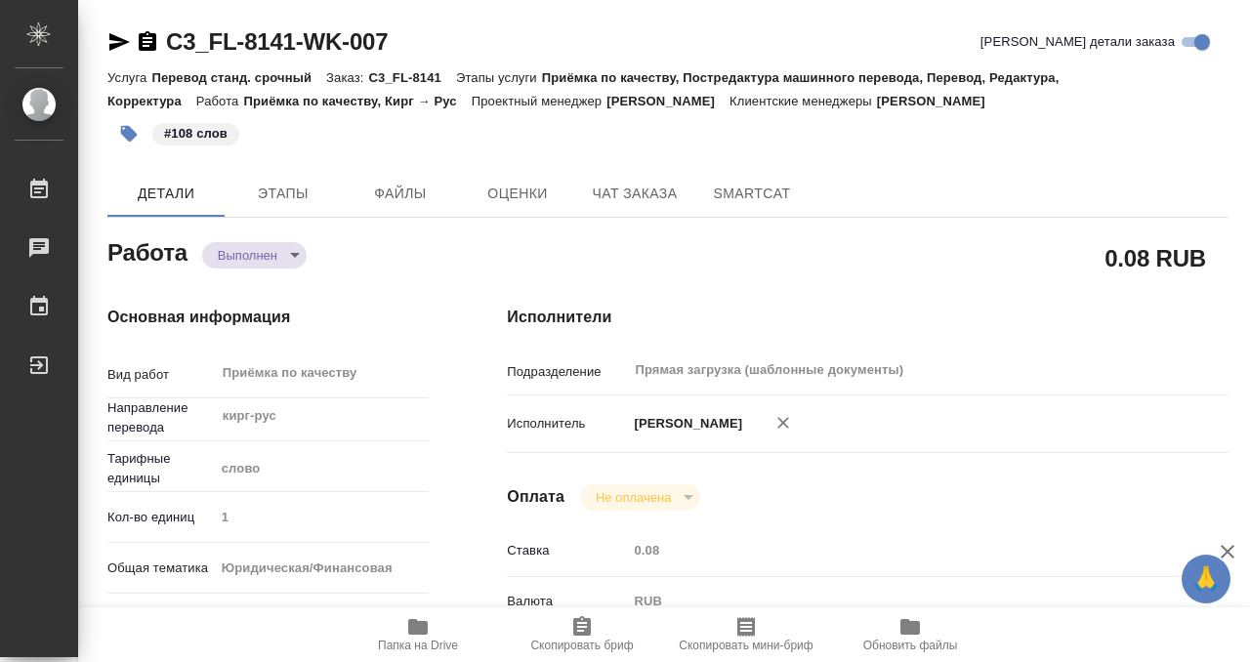
type textarea "x"
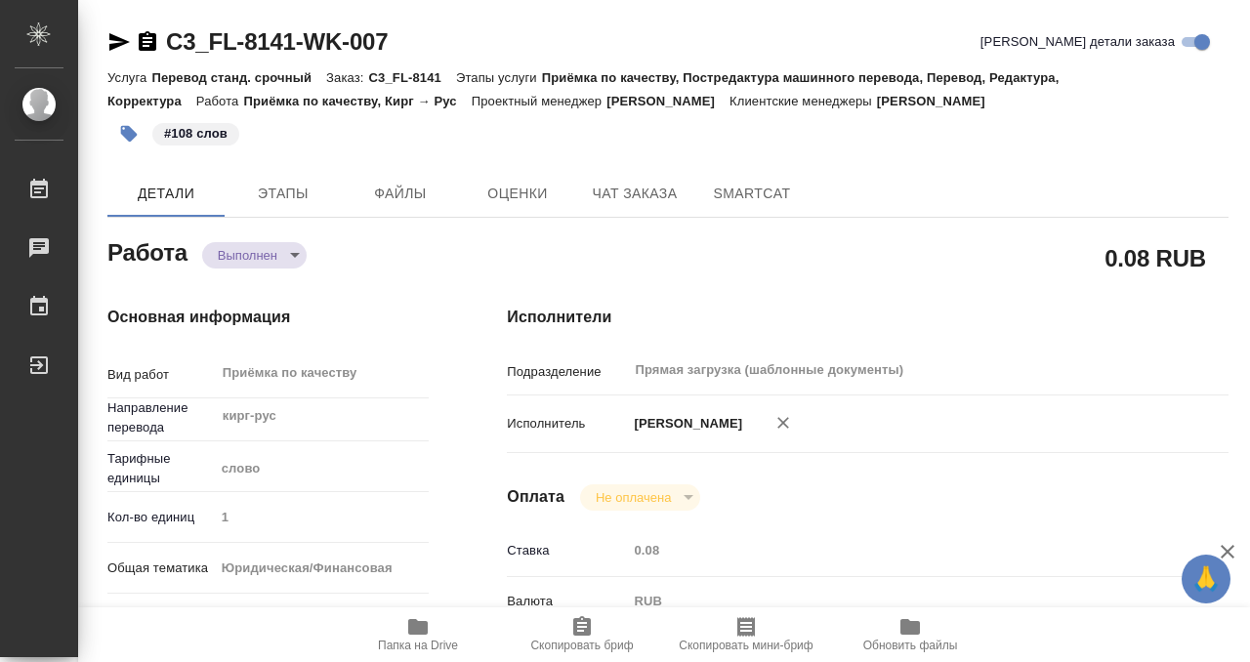
click at [149, 36] on icon "button" at bounding box center [148, 41] width 18 height 20
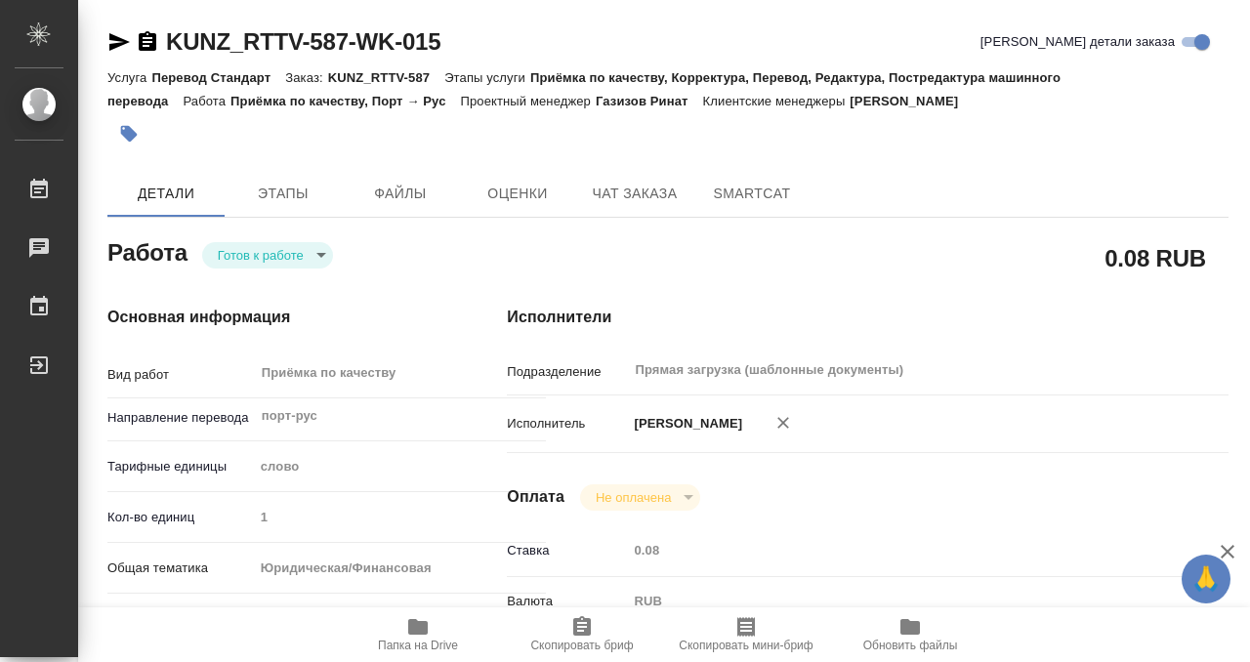
scroll to position [27, 0]
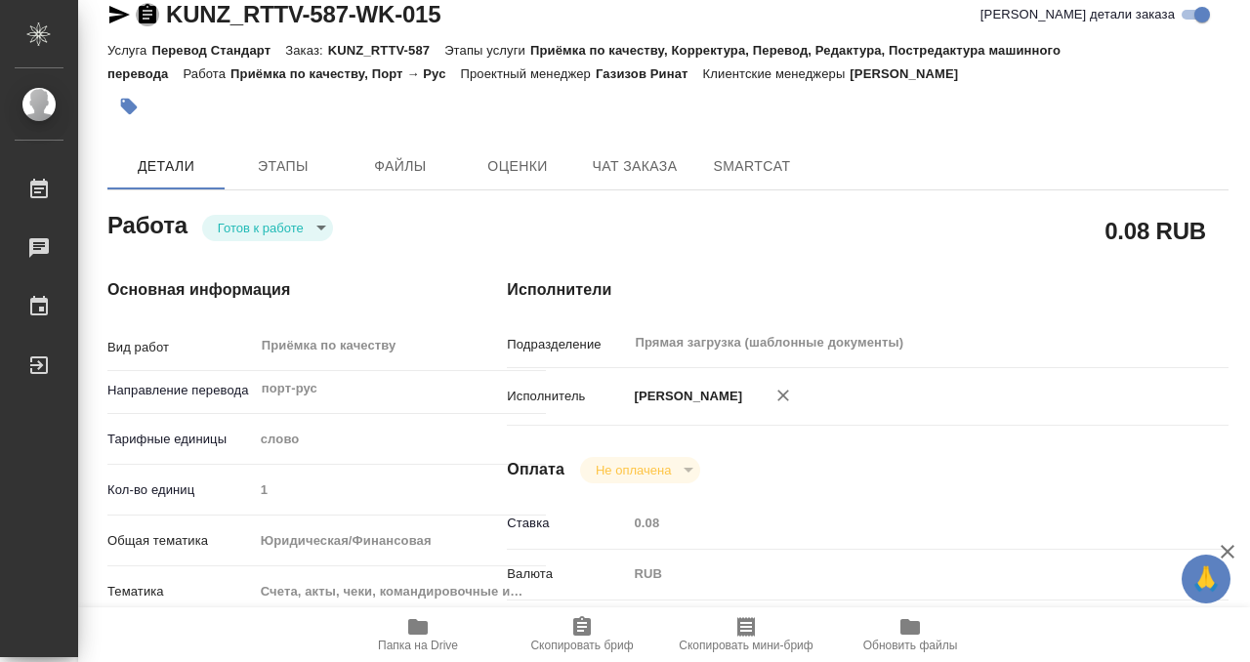
click at [149, 12] on icon "button" at bounding box center [148, 14] width 18 height 20
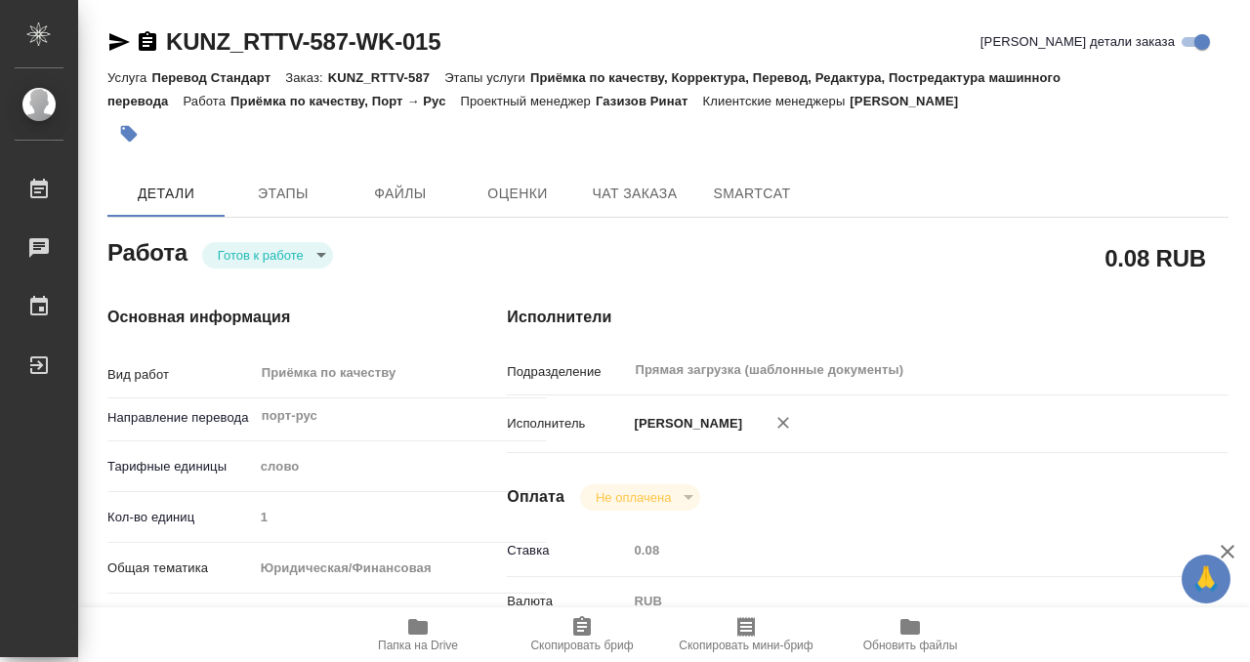
click at [126, 127] on icon "button" at bounding box center [129, 134] width 17 height 17
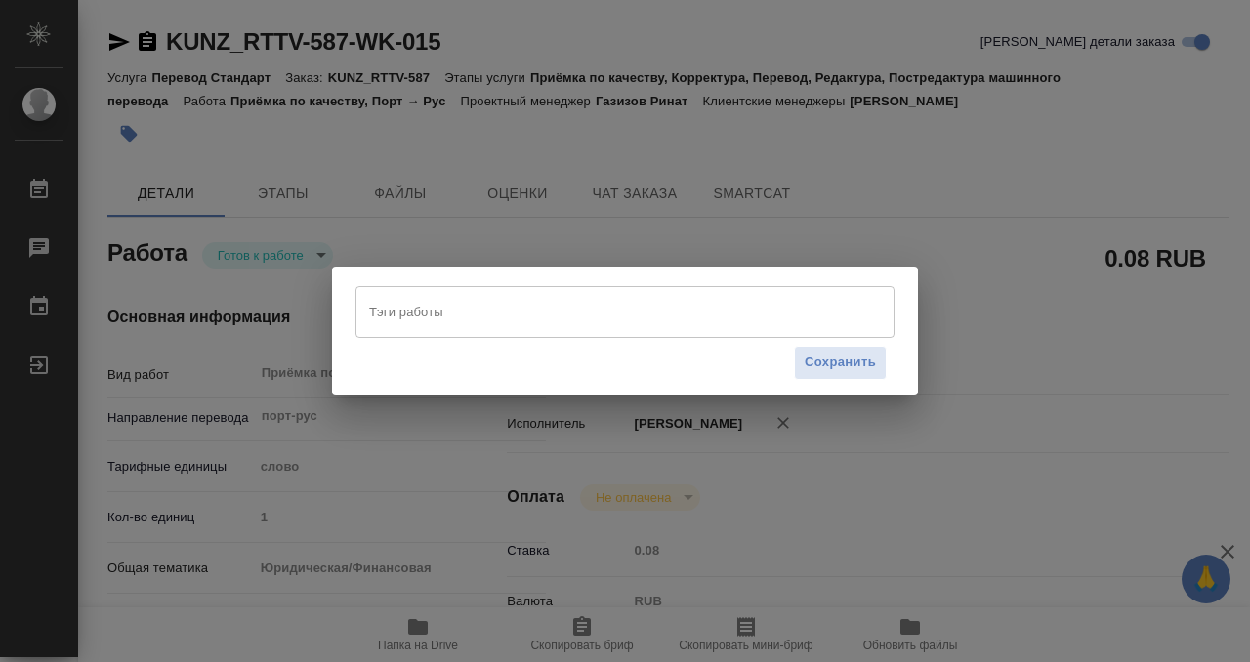
click at [421, 305] on input "Тэги работы" at bounding box center [606, 311] width 484 height 33
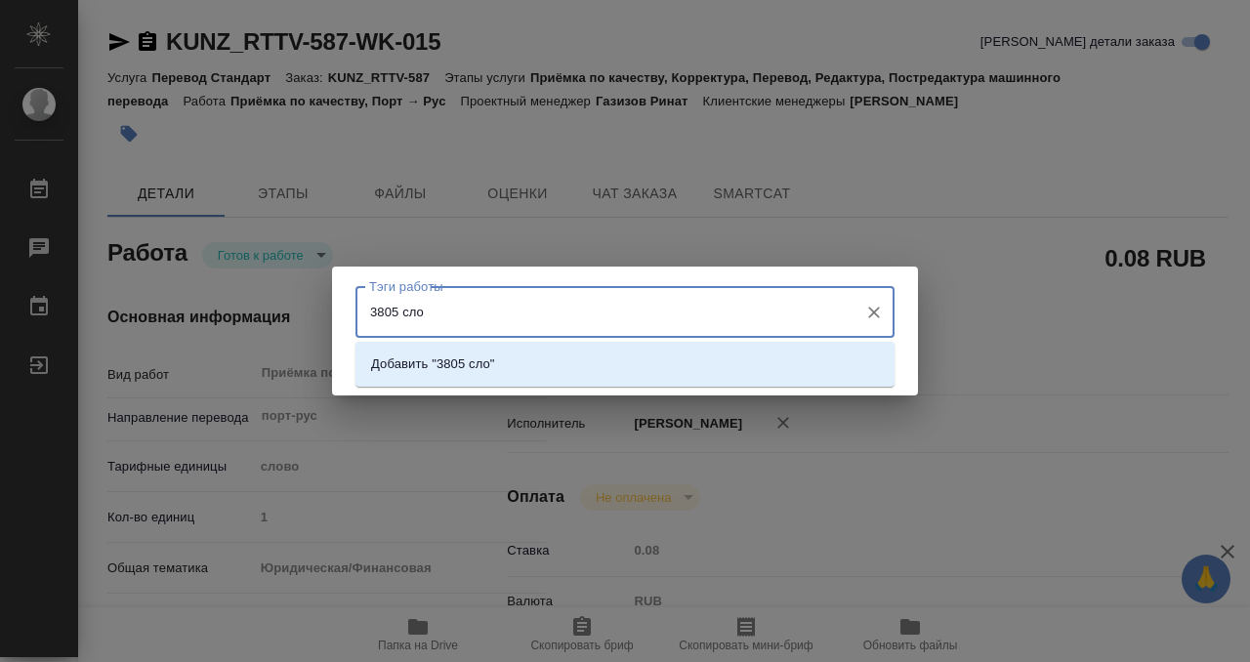
type input "3805 слов"
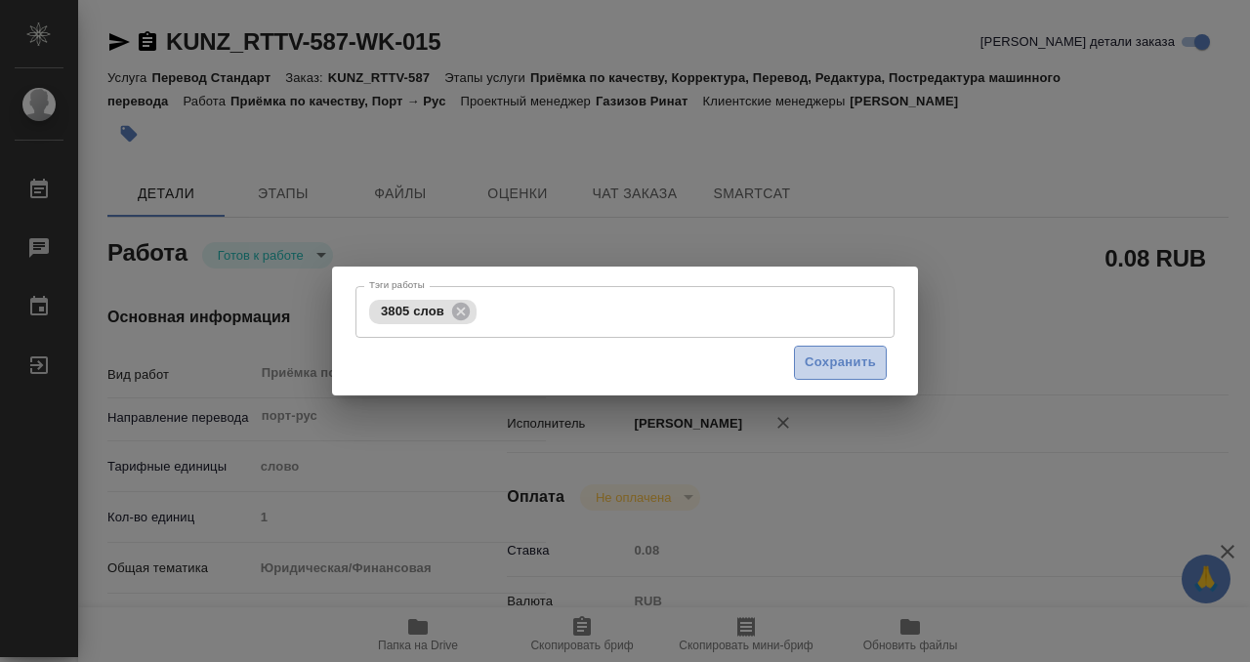
click at [803, 357] on button "Сохранить" at bounding box center [840, 363] width 93 height 34
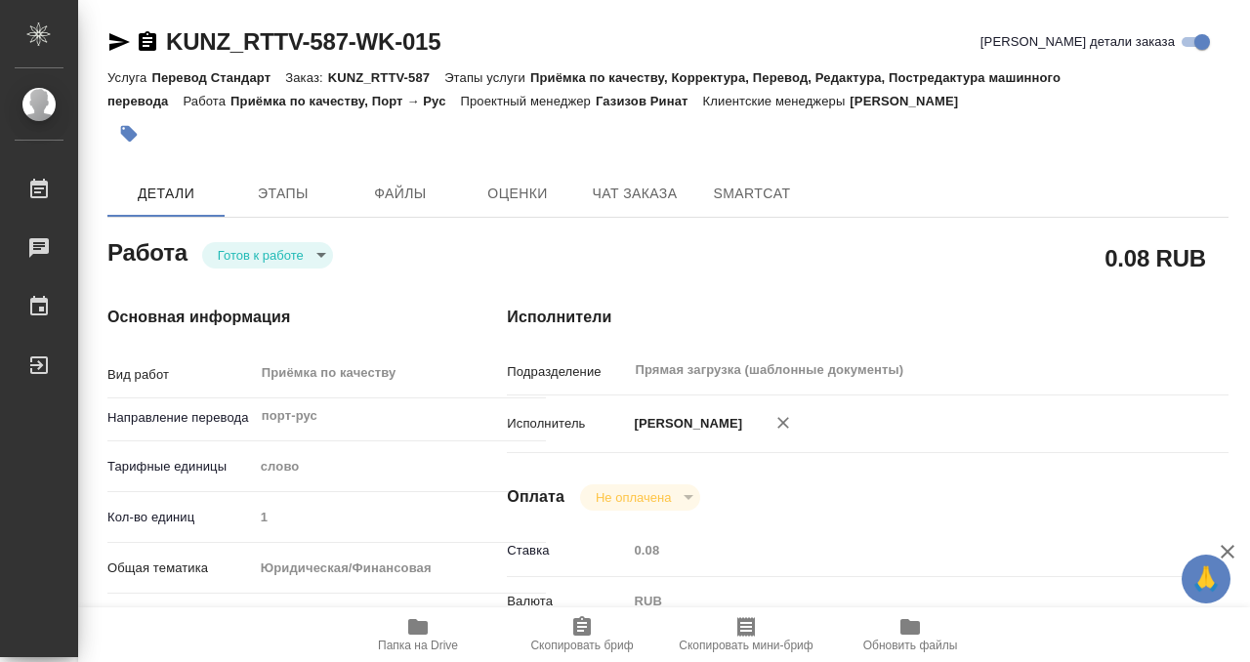
type input "inProgress"
type input "порт-рус"
type input "5a8b1489cc6b4906c91bfd90"
type input "1"
type input "yr-fn"
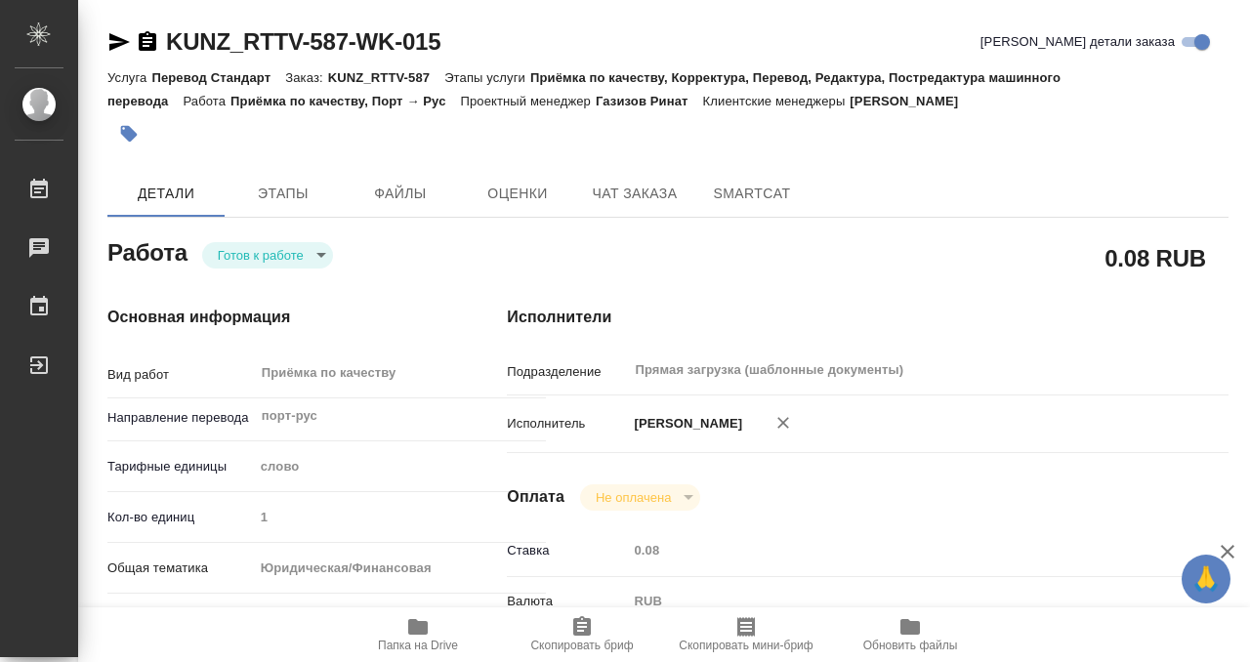
type input "5f647205b73bc97568ca66c0"
type input "26.09.2025 15:00"
type input "26.09.2025 13:17"
type input "26.09.2025 17:00"
type input "30.09.2025 10:00"
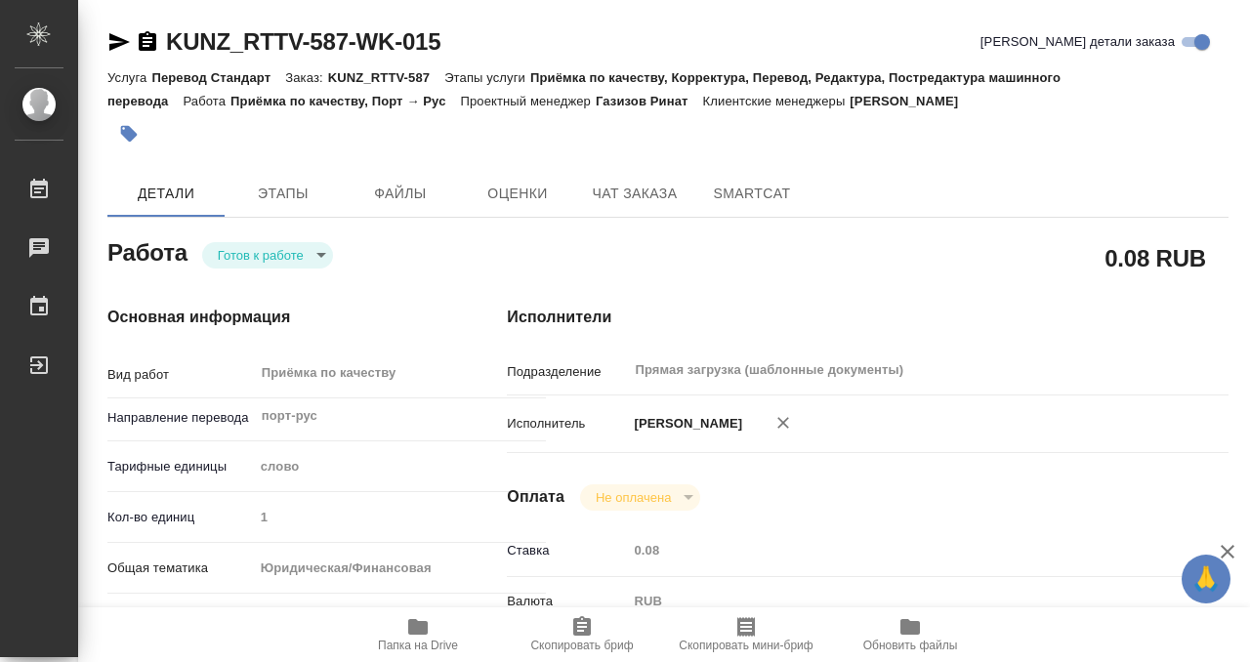
type input "Прямая загрузка (шаблонные документы)"
type input "notPayed"
type input "0.08"
type input "RUB"
type input "Газизов Ринат"
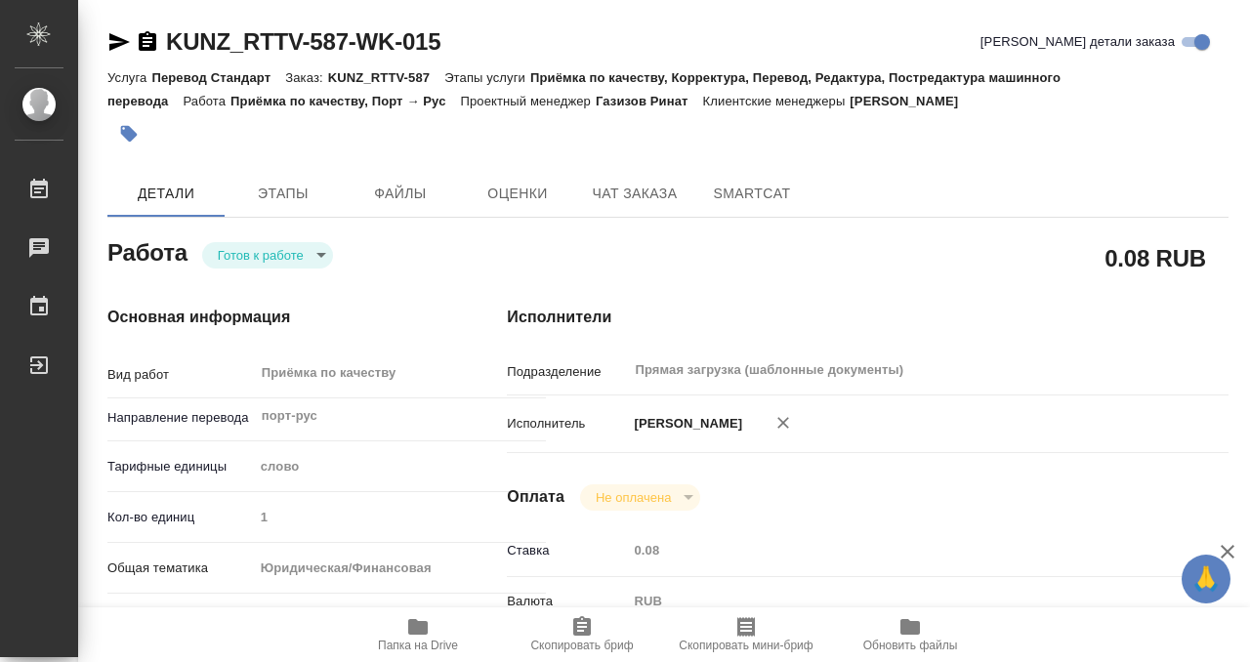
type input "KUNZ_RTTV-587"
type input "Перевод Стандарт"
type input "Приёмка по качеству, Корректура, Перевод, Редактура, Постредактура машинного пе…"
type input "Веселова Юлия"
type input "Арсеньева Вера"
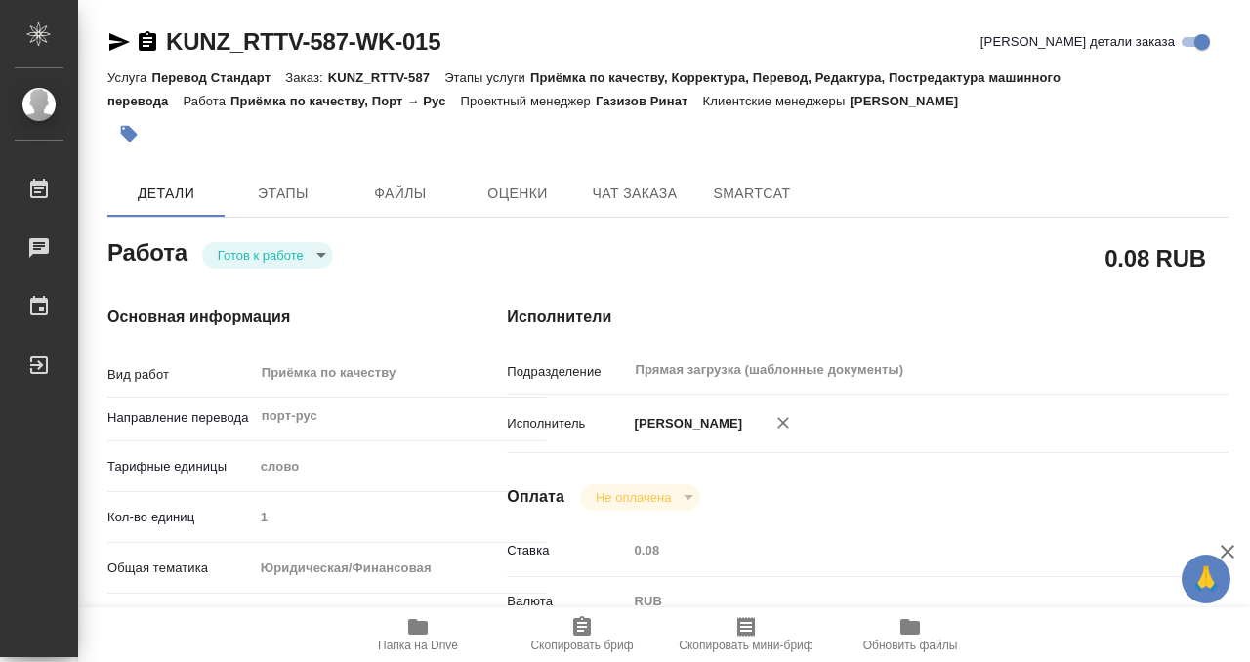
type input "/Clients/RT/Orders/KUNZ_RTTV-587"
click at [259, 256] on body "🙏 .cls-1 fill:#fff; AWATERA Kobzeva Elizaveta Работы 0 Чаты График Выйти KUNZ_R…" at bounding box center [625, 331] width 1250 height 662
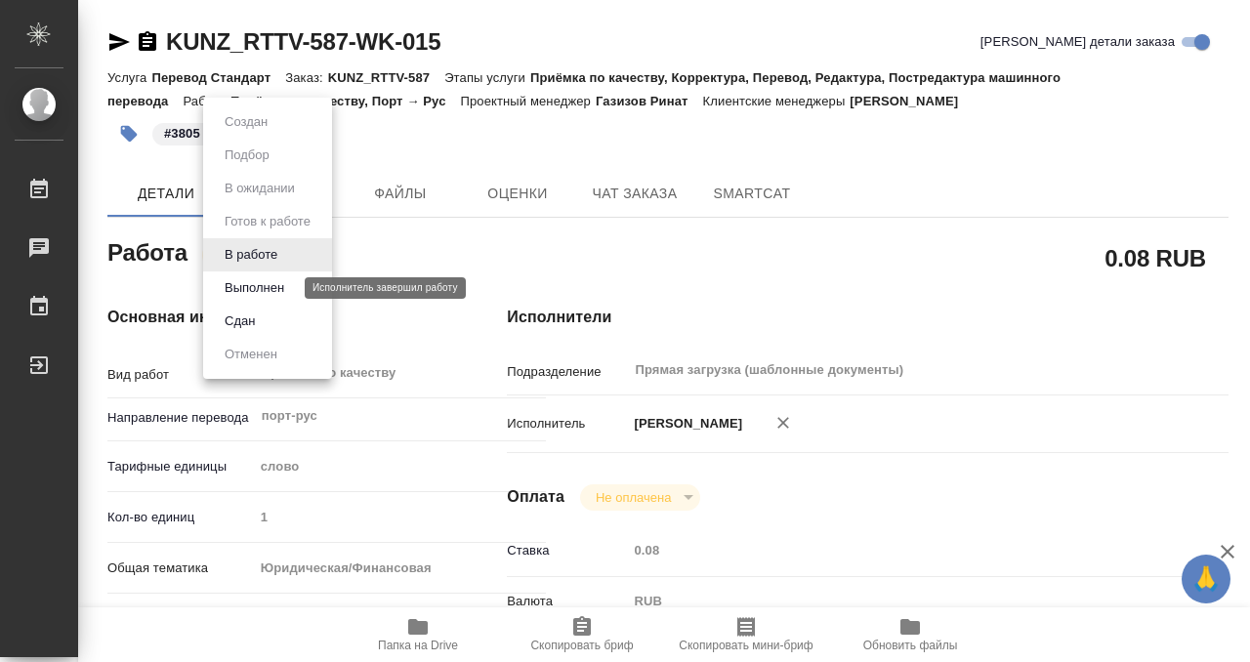
click at [262, 283] on button "Выполнен" at bounding box center [254, 287] width 71 height 21
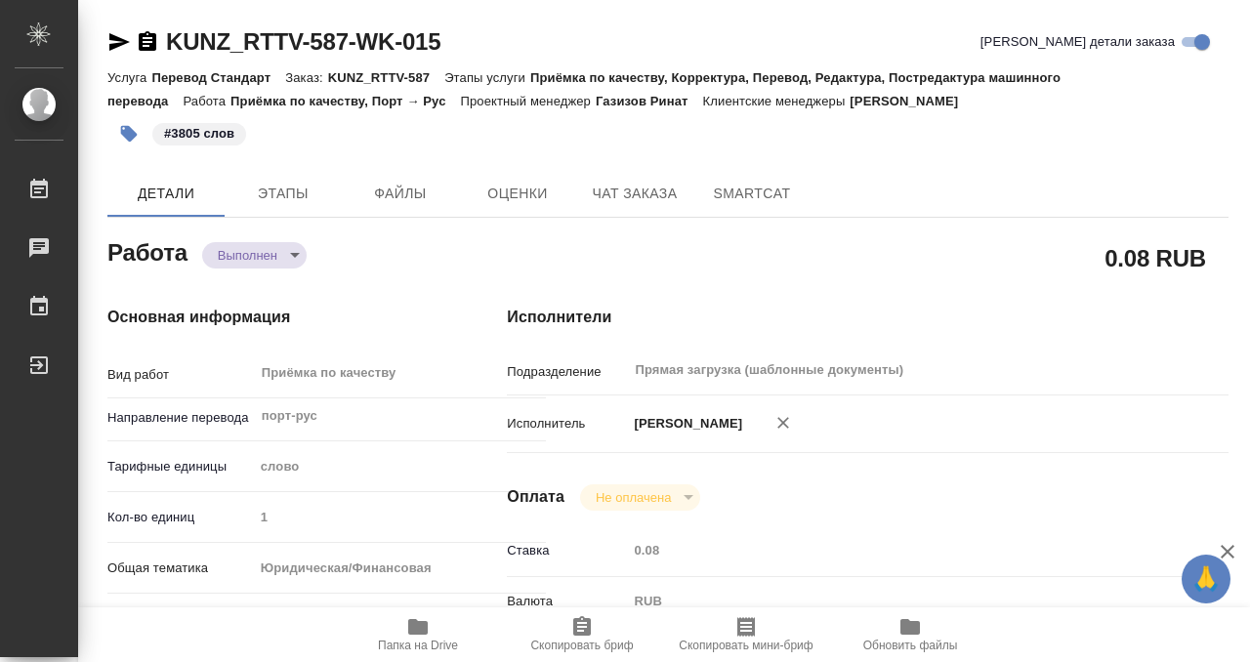
type textarea "x"
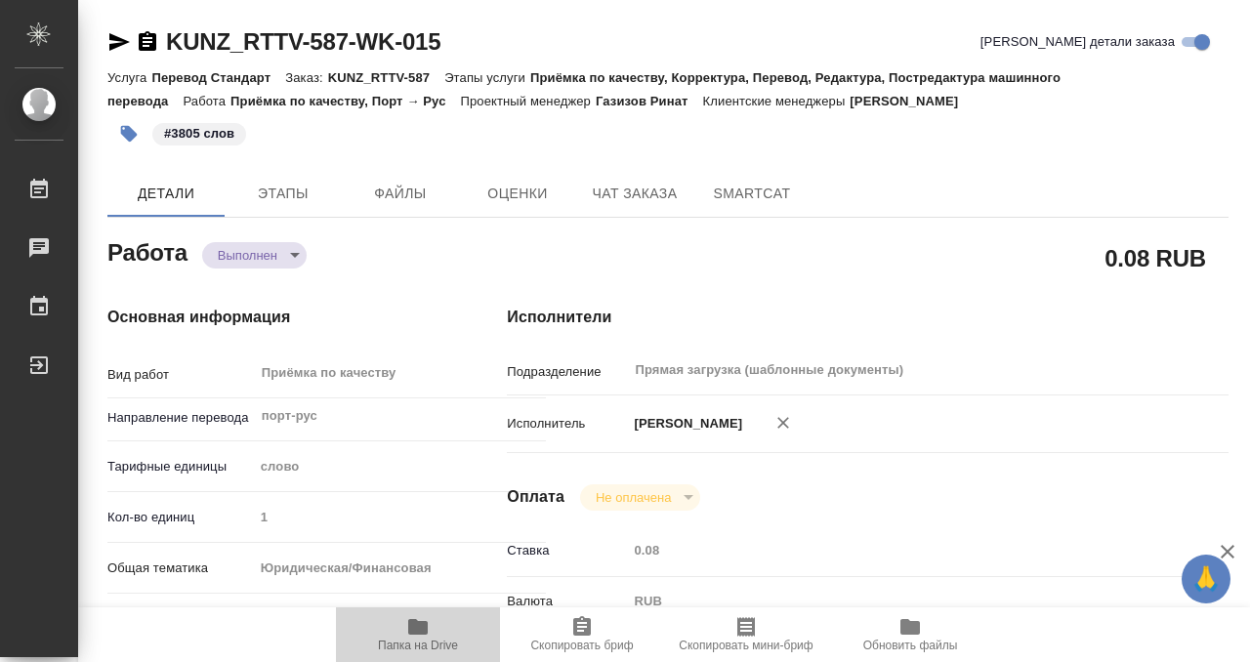
click at [429, 615] on icon "button" at bounding box center [417, 626] width 23 height 23
type textarea "x"
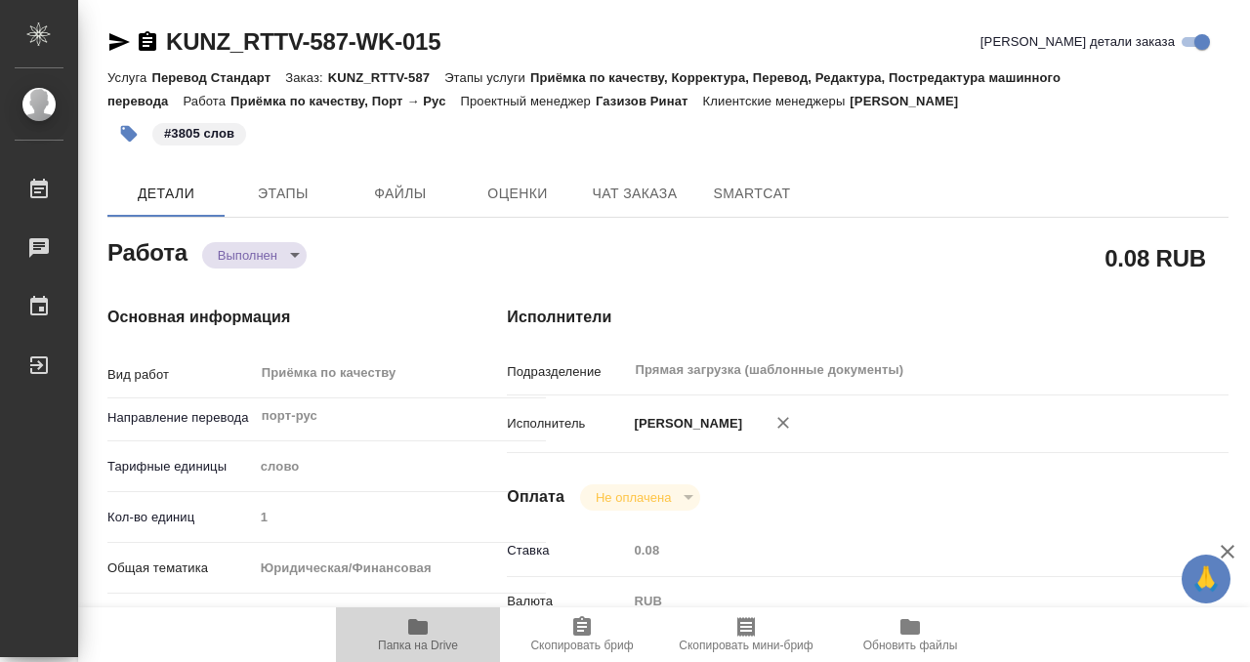
type textarea "x"
click at [144, 36] on icon "button" at bounding box center [148, 41] width 18 height 20
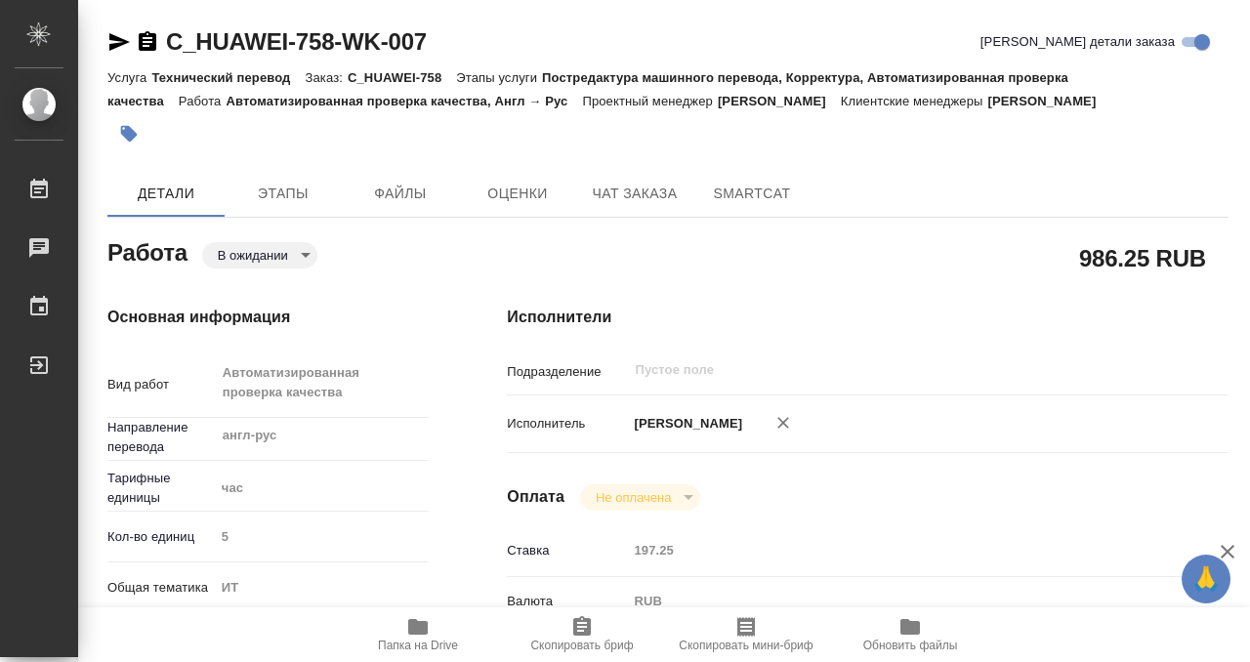
click at [147, 36] on icon "button" at bounding box center [148, 41] width 18 height 20
click at [921, 235] on div "986.25 RUB" at bounding box center [867, 257] width 721 height 49
click at [411, 615] on icon "button" at bounding box center [417, 626] width 23 height 23
click at [130, 136] on icon "button" at bounding box center [129, 134] width 17 height 17
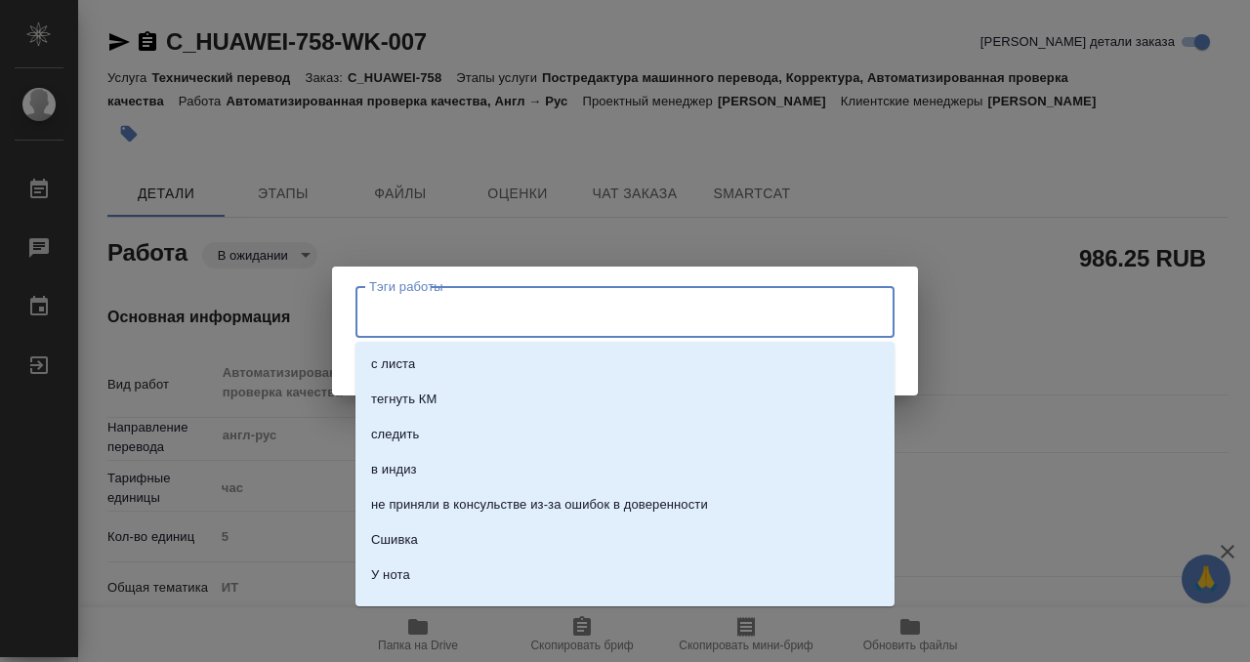
click at [394, 313] on input "Тэги работы" at bounding box center [606, 311] width 484 height 33
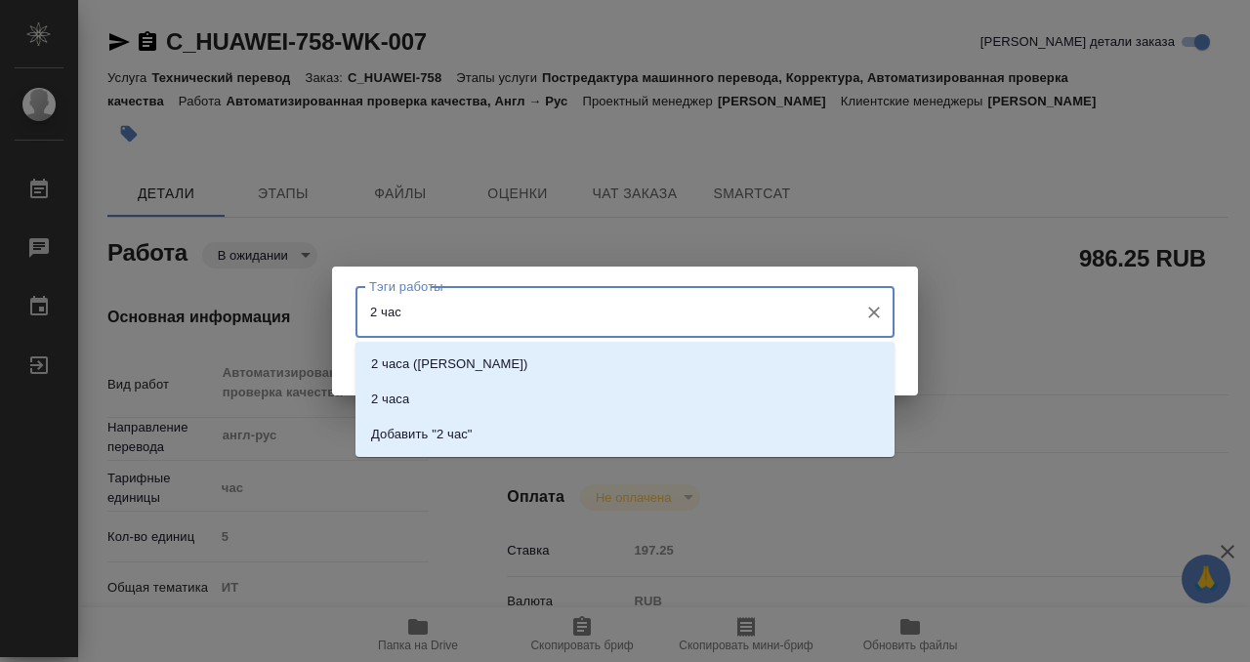
type input "2 часа"
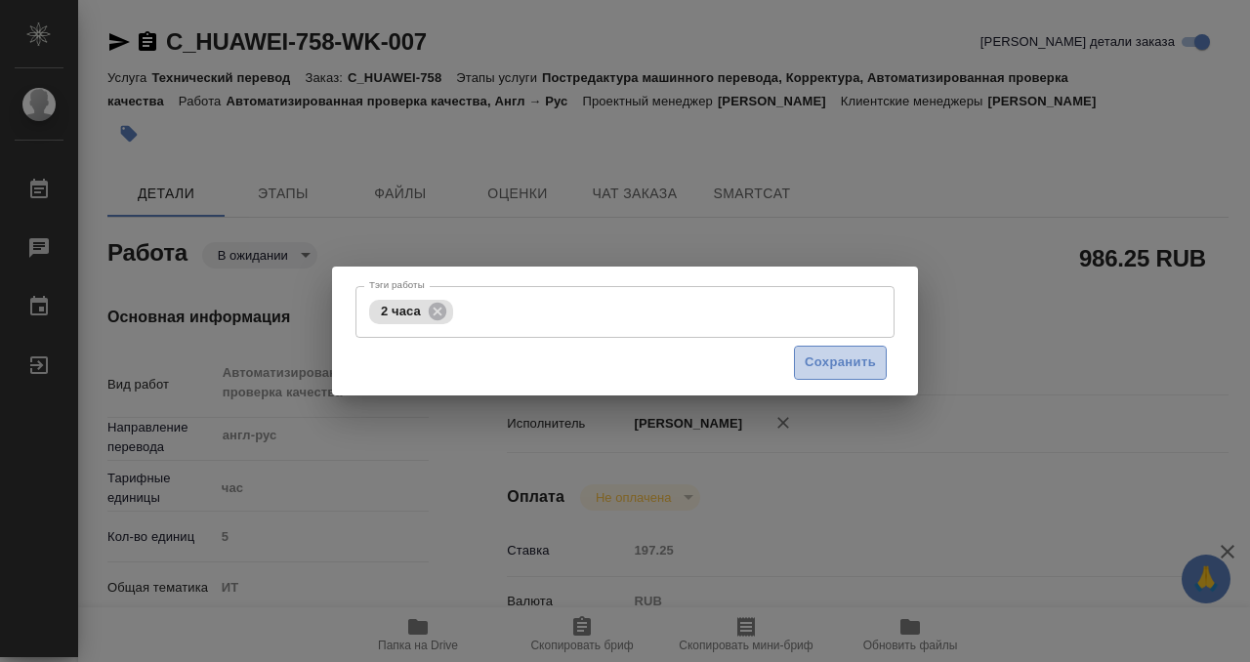
click at [853, 363] on span "Сохранить" at bounding box center [839, 362] width 71 height 22
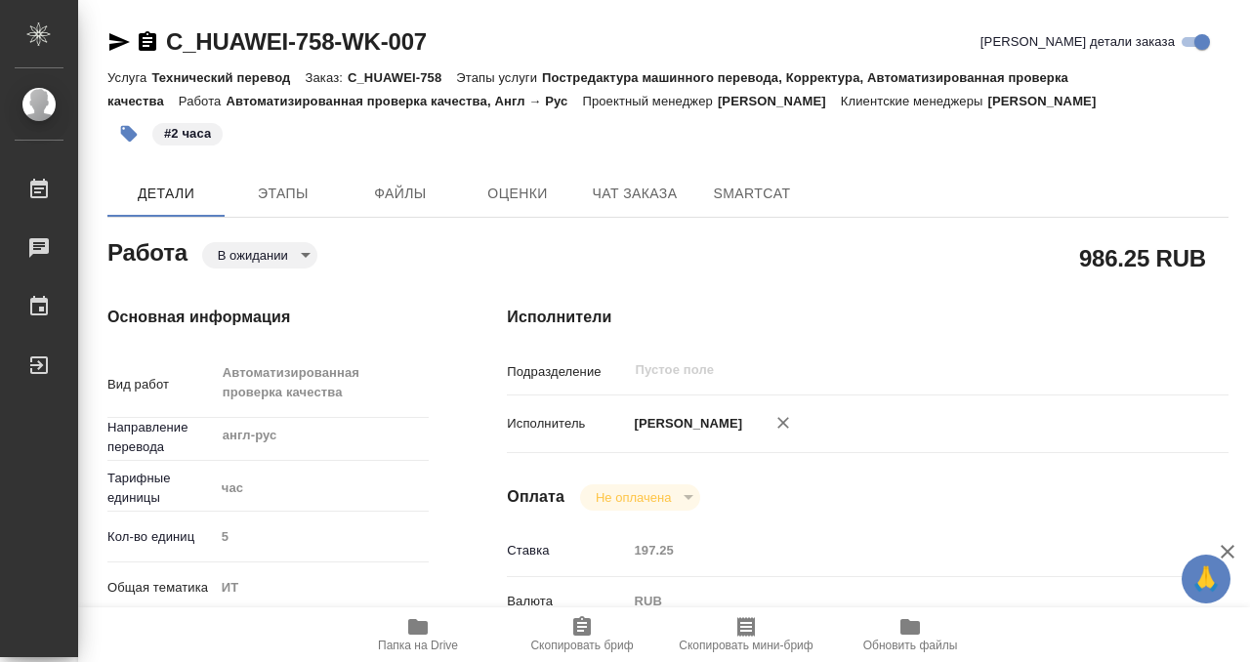
type input "pending"
type input "англ-рус"
type input "5a8b1489cc6b4906c91bfd93"
type input "5"
type input "it"
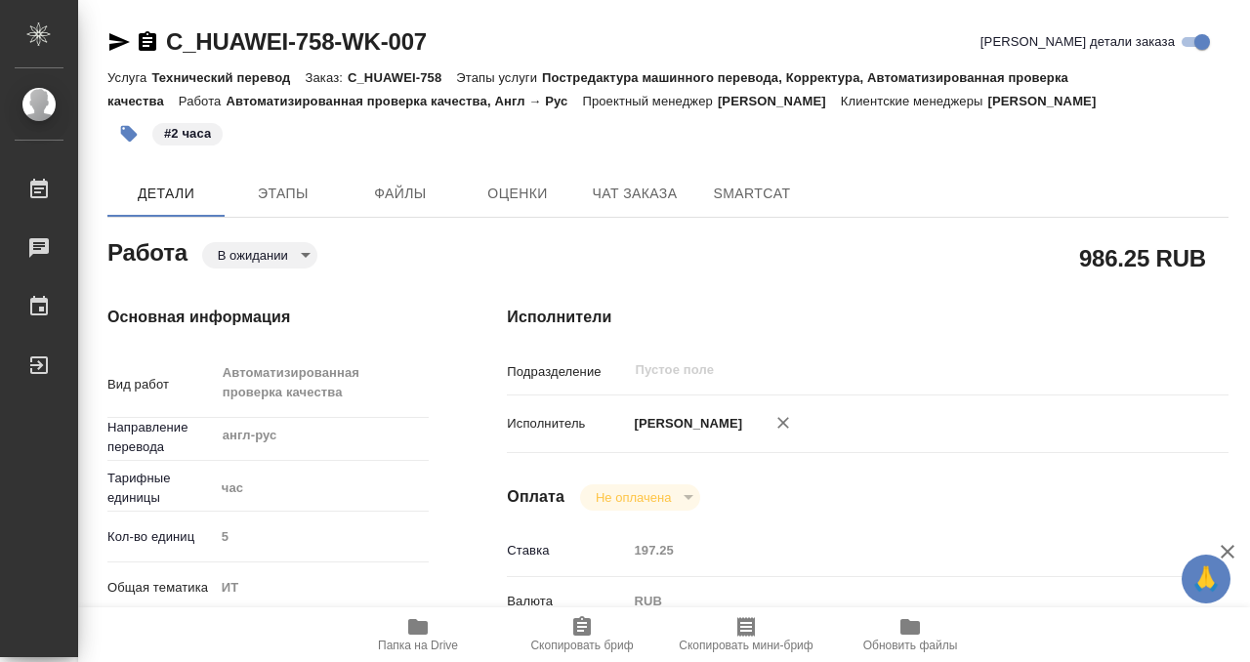
type input "5a8b8b956a9677013d343e51"
type input "[DATE] 10:00"
type input "[DATE] 15:00"
type input "notPayed"
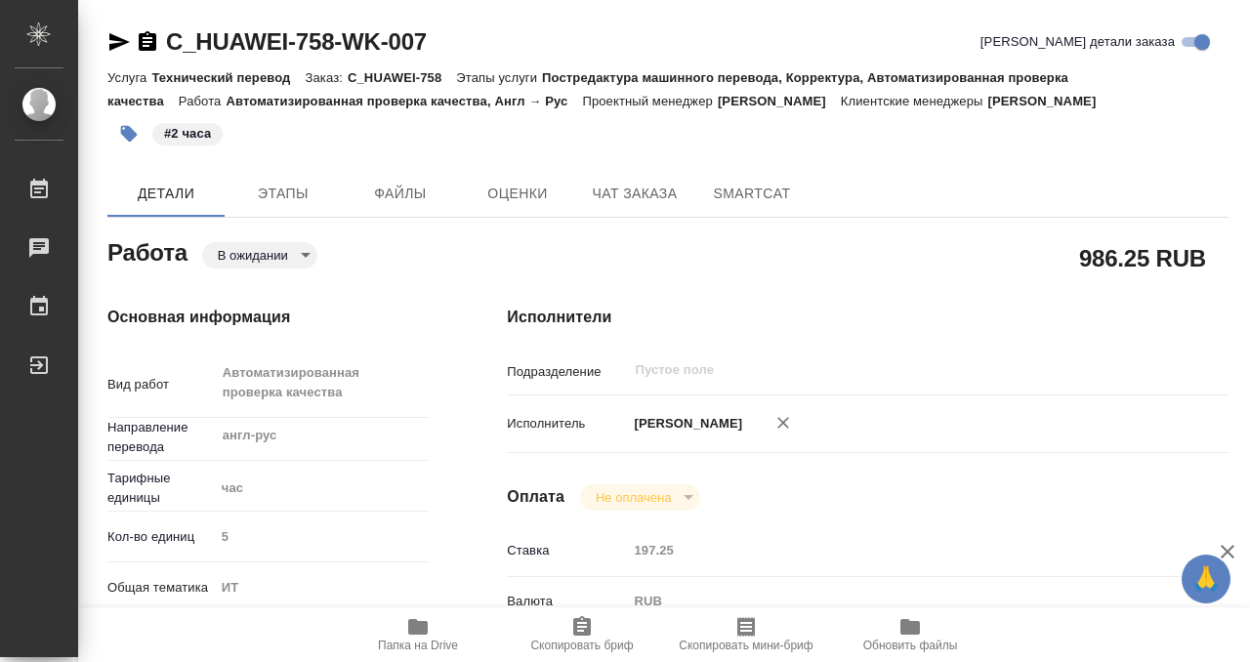
type input "197.25"
type input "RUB"
type input "[PERSON_NAME]"
type input "C_HUAWEI-758"
type input "3011H00007647"
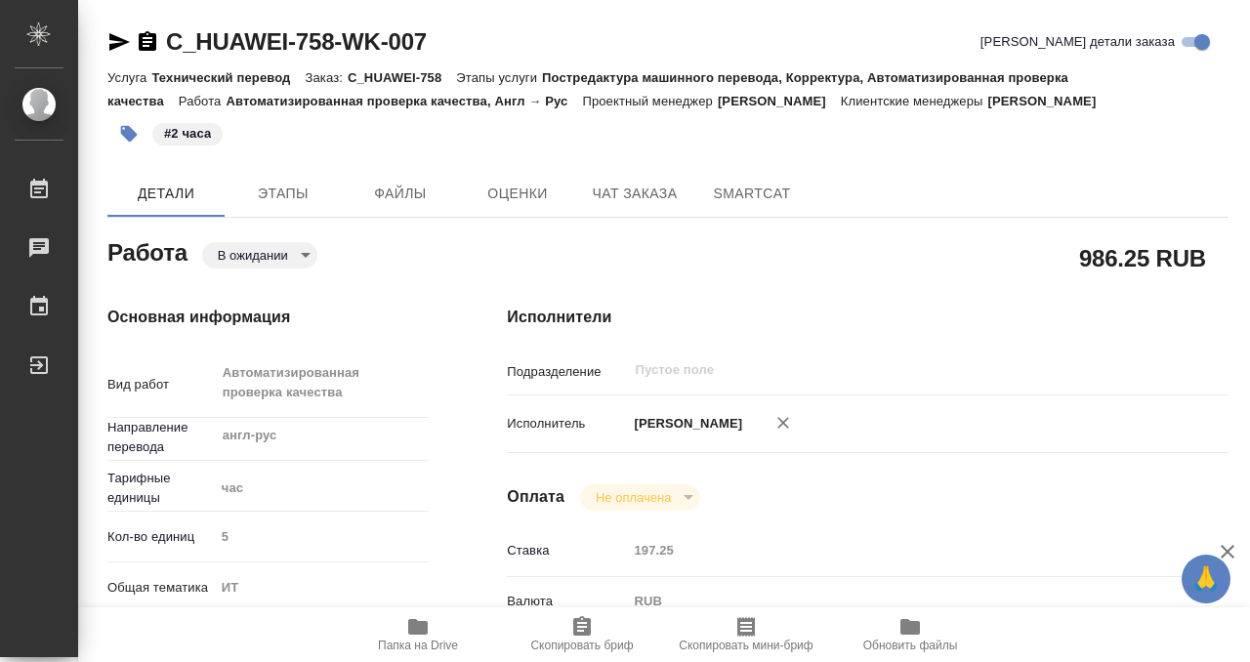
type input "Технический перевод"
type input "Постредактура машинного перевода, Корректура, Автоматизированная проверка качес…"
type input "[PERSON_NAME]"
type input "/Clients/Huawei/Orders/C_HUAWEI-758"
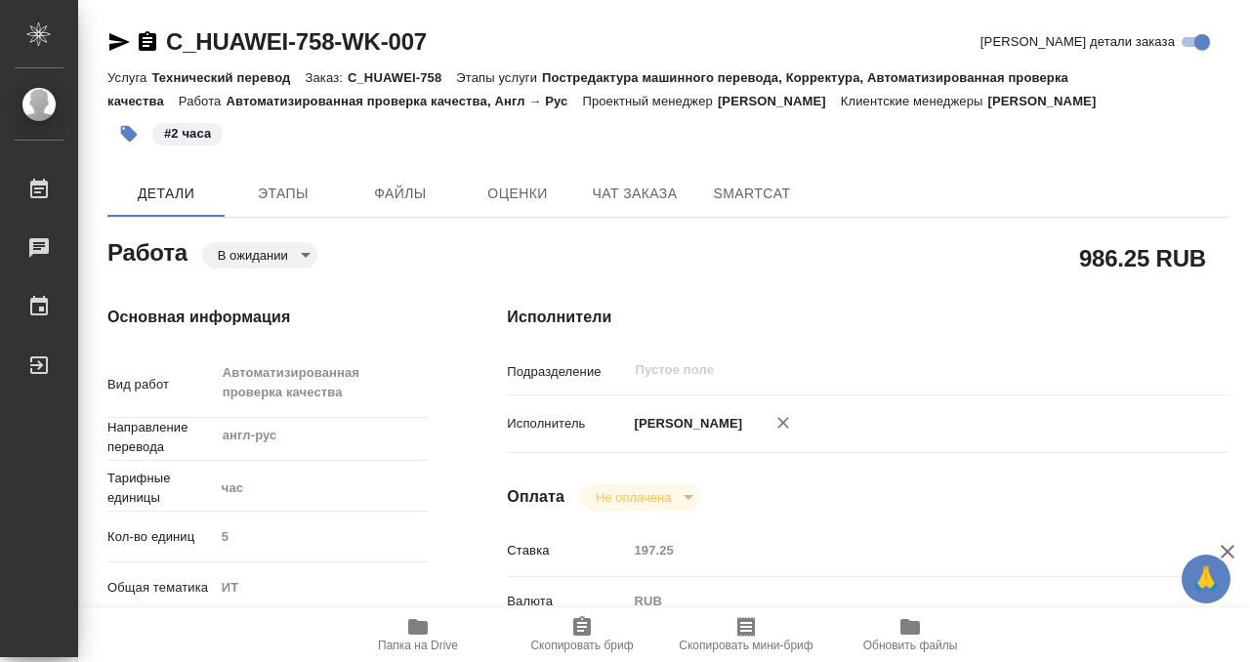
click at [290, 259] on body "🙏 .cls-1 fill:#fff; AWATERA Kobzeva [PERSON_NAME] 0 Чаты График Выйти C_HUAWEI-…" at bounding box center [625, 331] width 1250 height 662
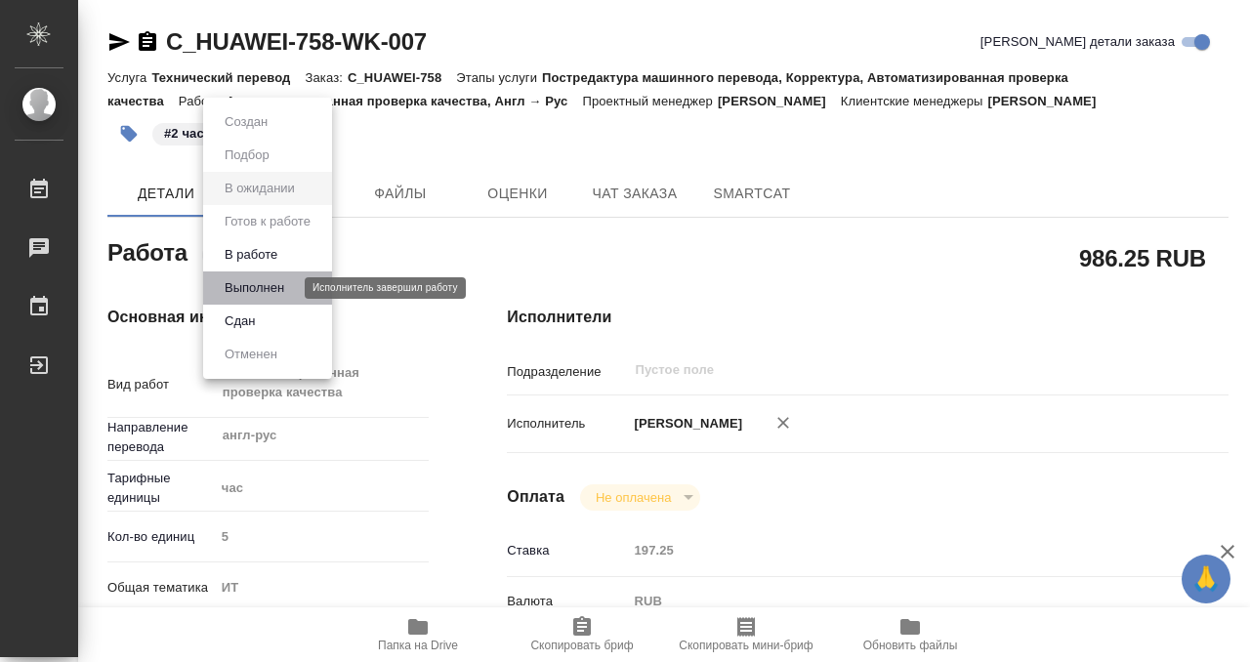
click at [286, 290] on button "Выполнен" at bounding box center [254, 287] width 71 height 21
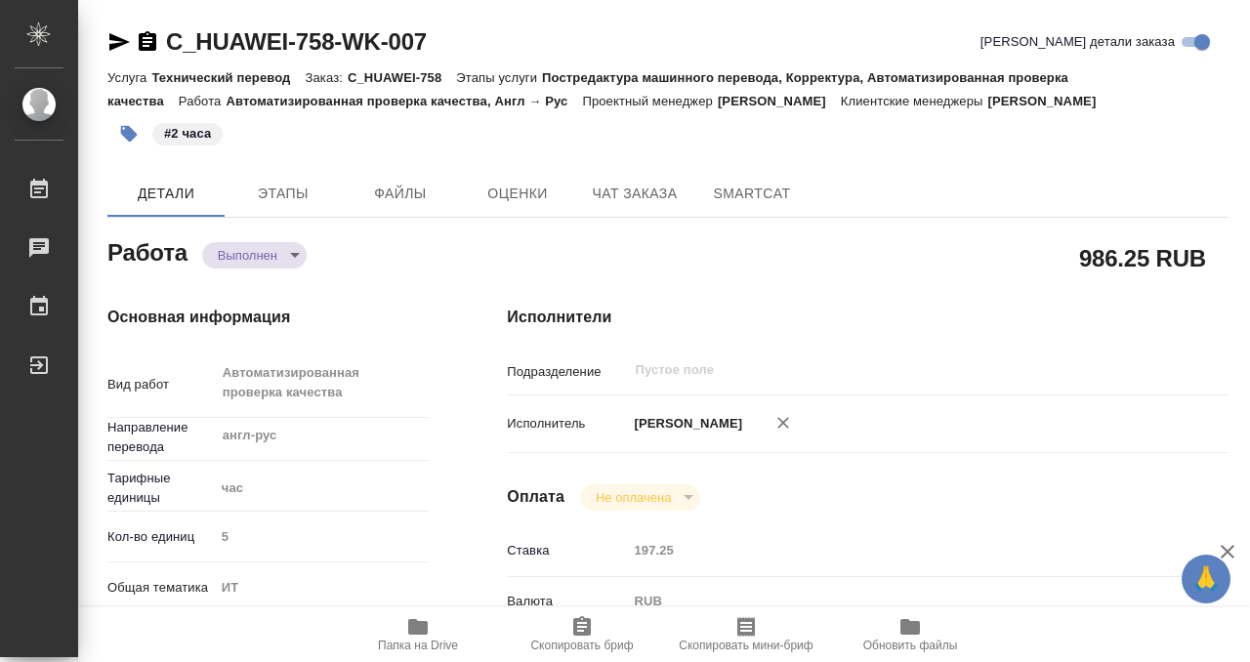
type textarea "x"
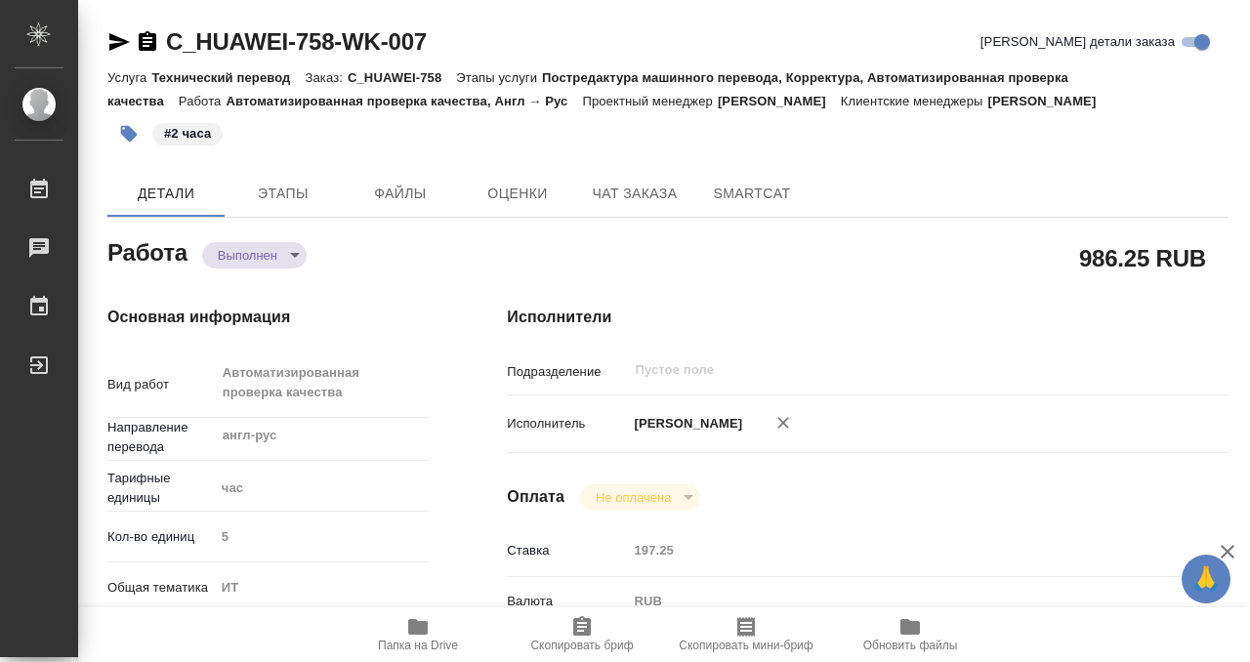
type textarea "x"
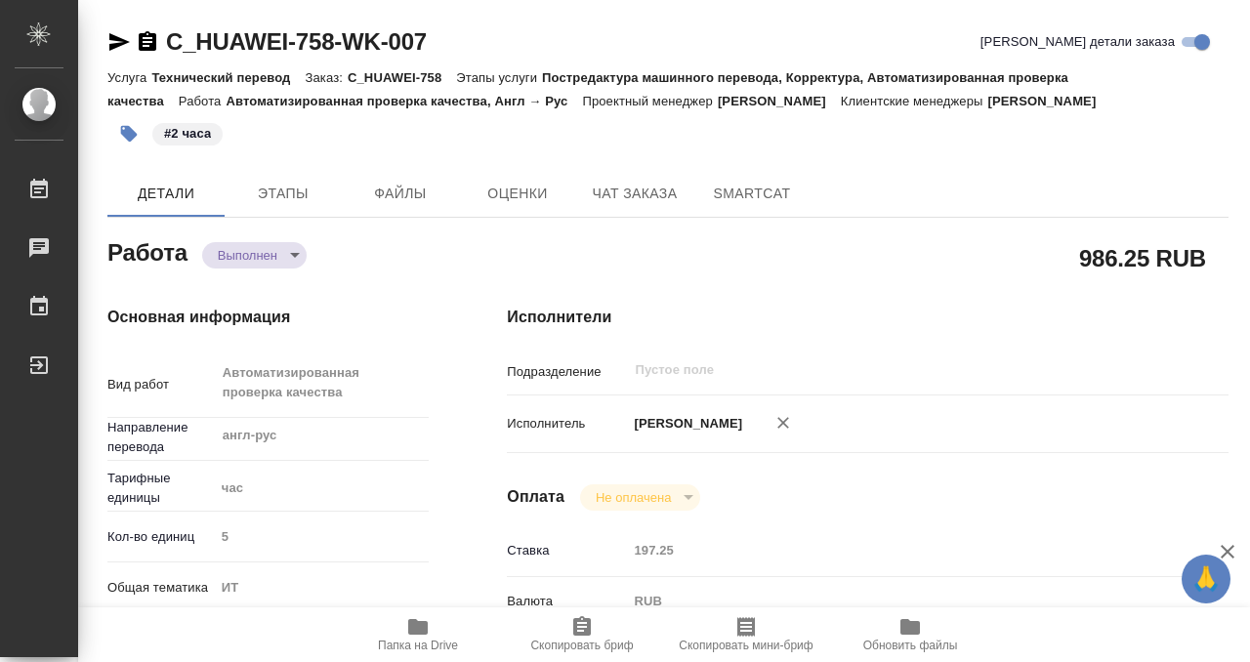
click at [162, 41] on div "C_HUAWEI-758-WK-007" at bounding box center [266, 41] width 319 height 31
click at [141, 37] on icon "button" at bounding box center [148, 41] width 18 height 20
